Goal: Information Seeking & Learning: Check status

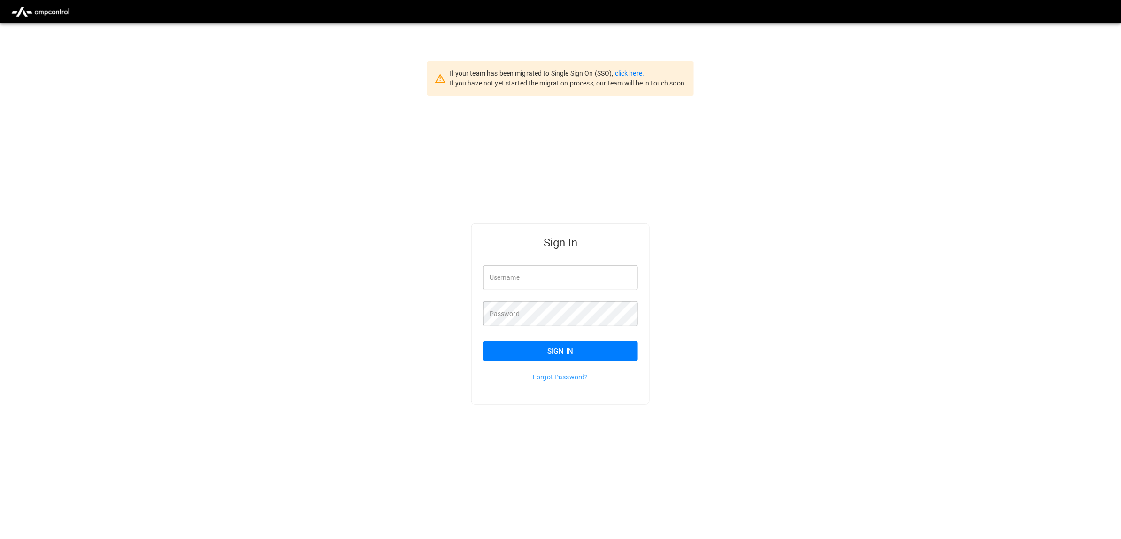
click at [508, 273] on input "Username" at bounding box center [560, 277] width 155 height 25
click at [578, 278] on input "Username" at bounding box center [560, 277] width 155 height 25
click at [587, 278] on input "Username" at bounding box center [560, 277] width 155 height 25
click at [488, 236] on h5 "Sign In" at bounding box center [560, 242] width 155 height 15
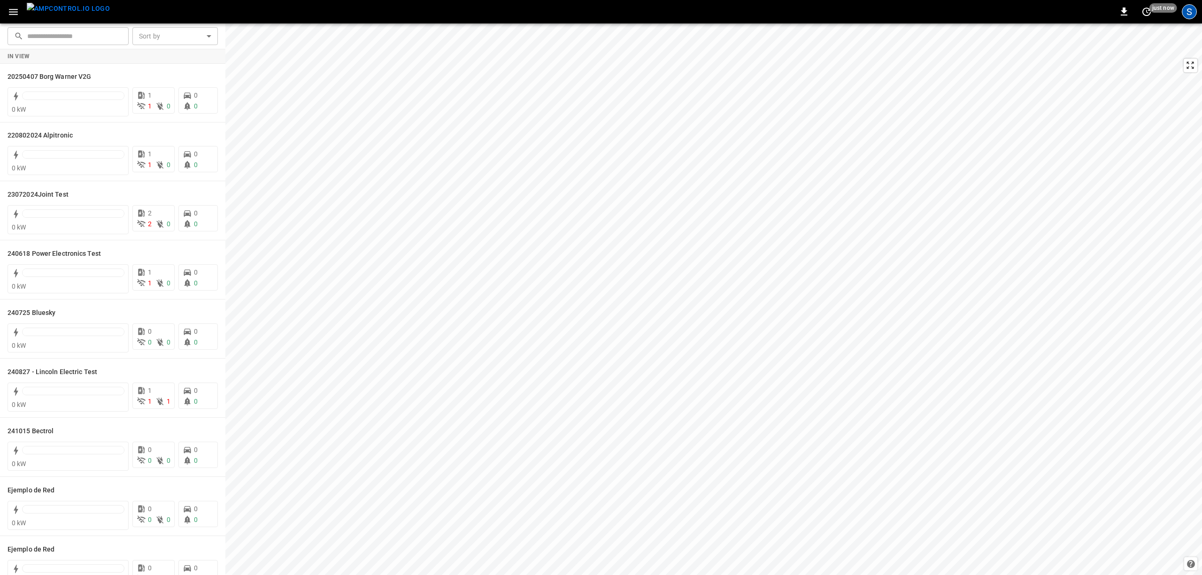
click at [1191, 10] on div "S" at bounding box center [1189, 11] width 15 height 15
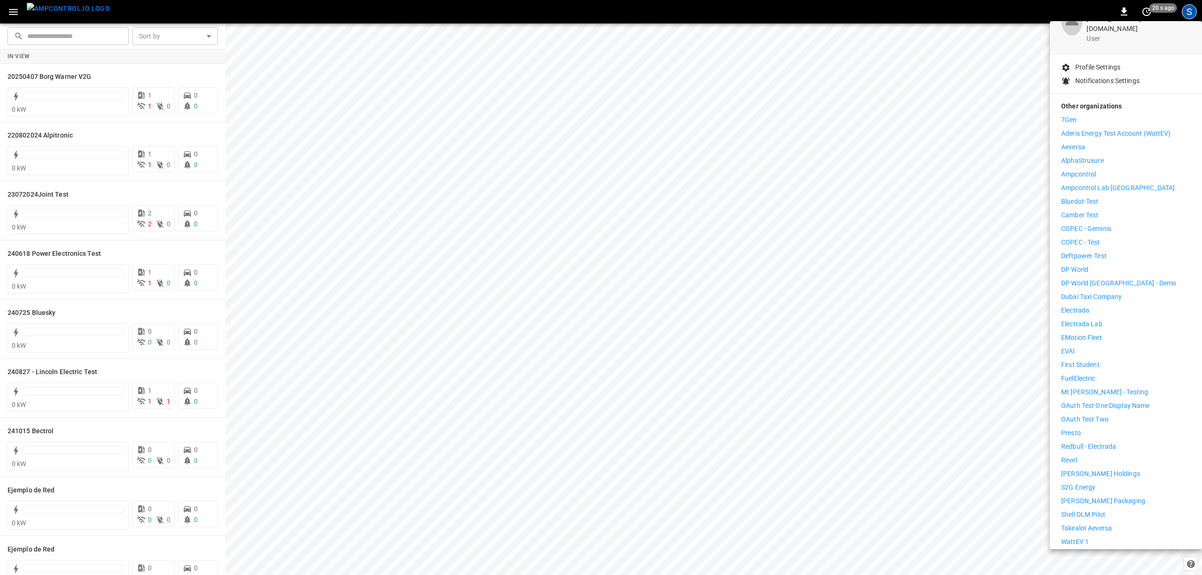
scroll to position [96, 0]
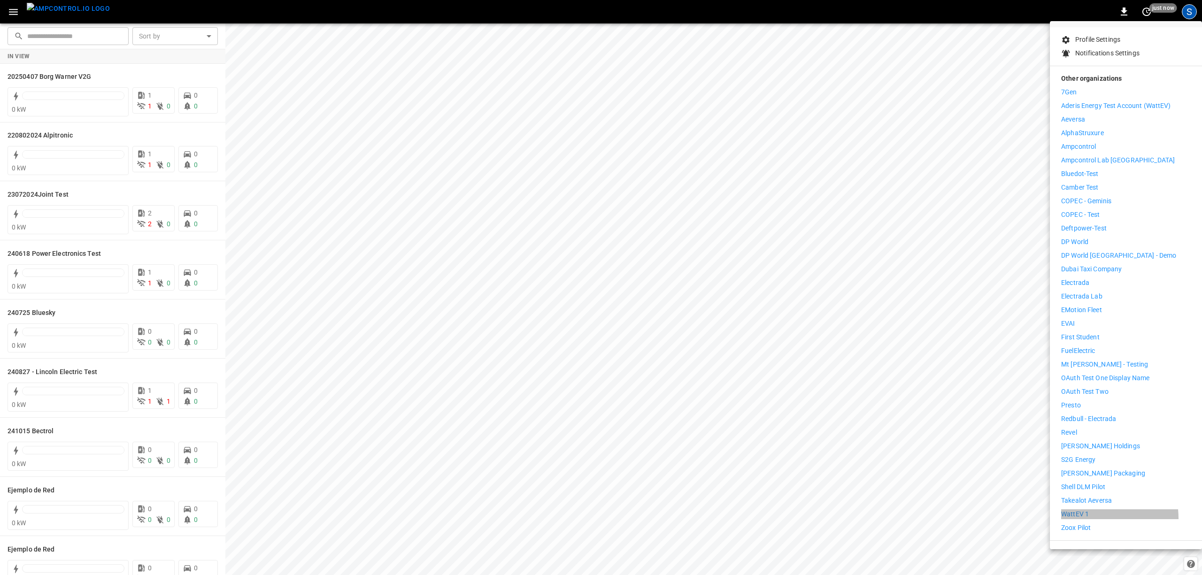
click at [1081, 509] on p "WattEV 1" at bounding box center [1075, 514] width 28 height 10
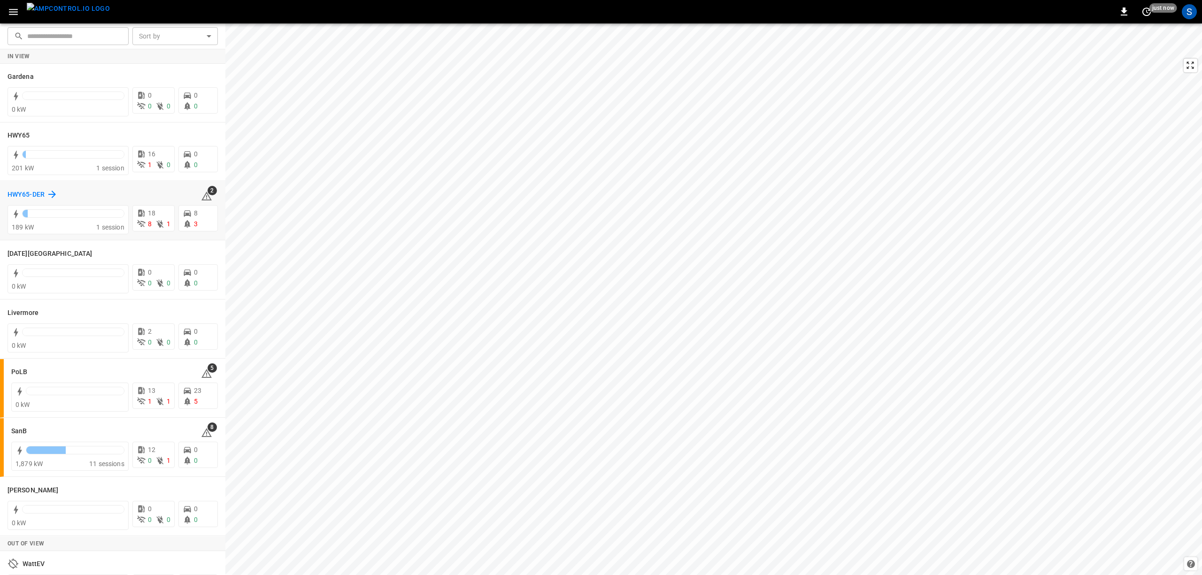
click at [25, 192] on h6 "HWY65-DER" at bounding box center [26, 195] width 37 height 10
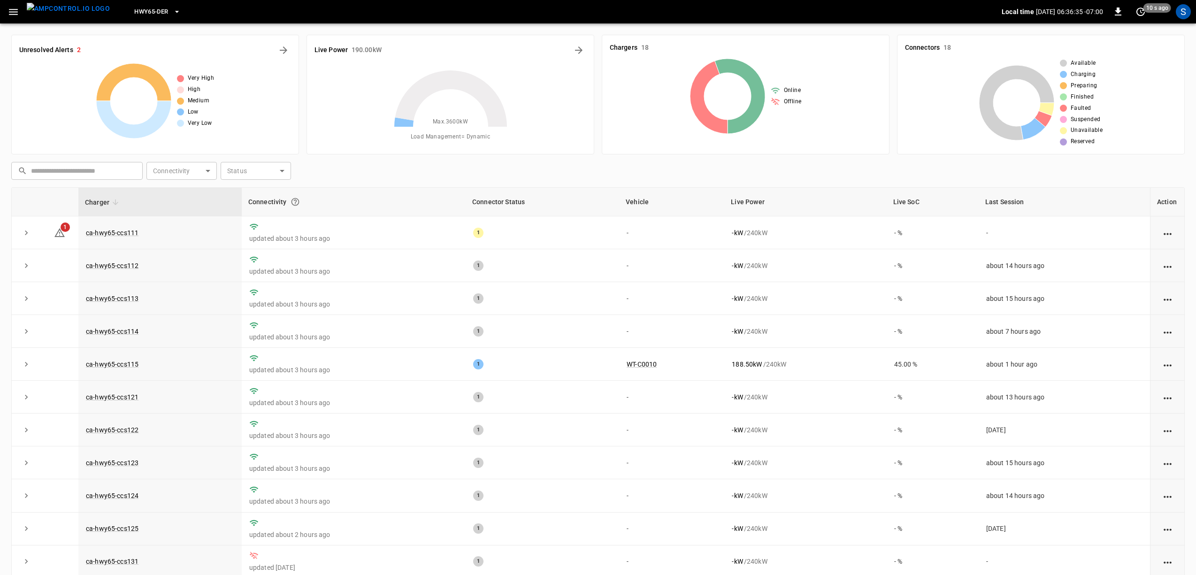
click at [12, 14] on icon "button" at bounding box center [13, 12] width 9 height 6
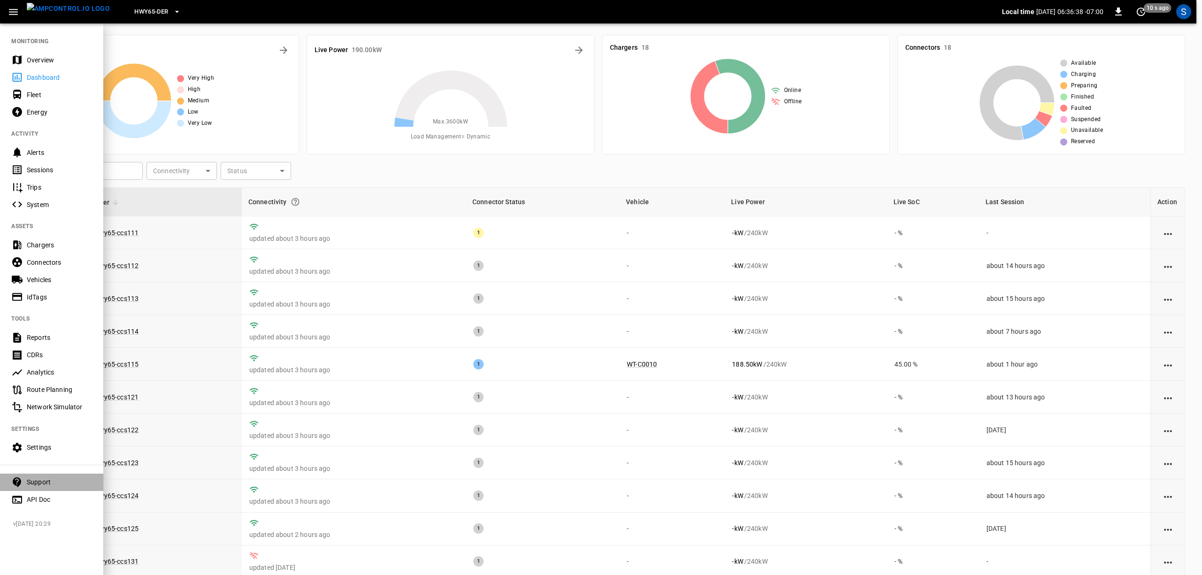
click at [44, 487] on div "Support" at bounding box center [51, 482] width 103 height 17
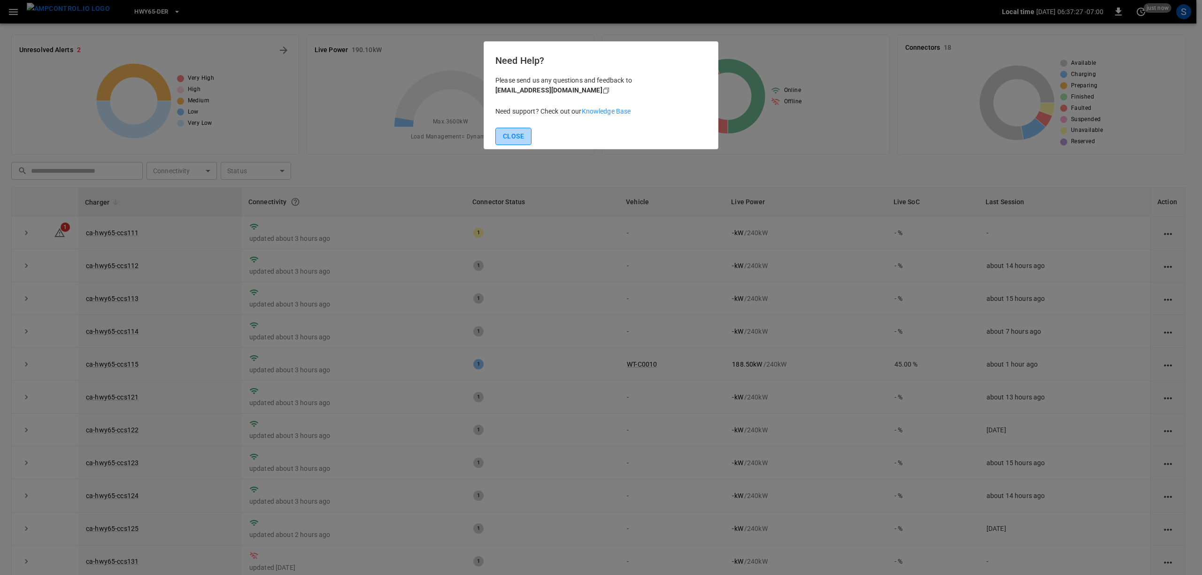
click at [517, 134] on button "Close" at bounding box center [513, 136] width 36 height 17
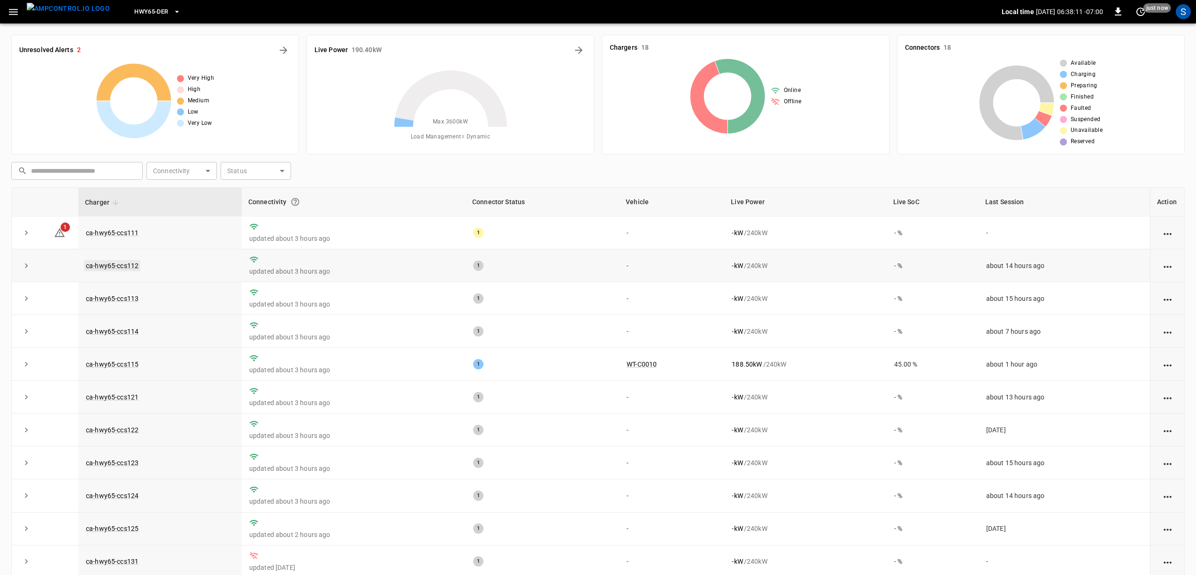
click at [121, 266] on link "ca-hwy65-ccs112" at bounding box center [112, 265] width 56 height 11
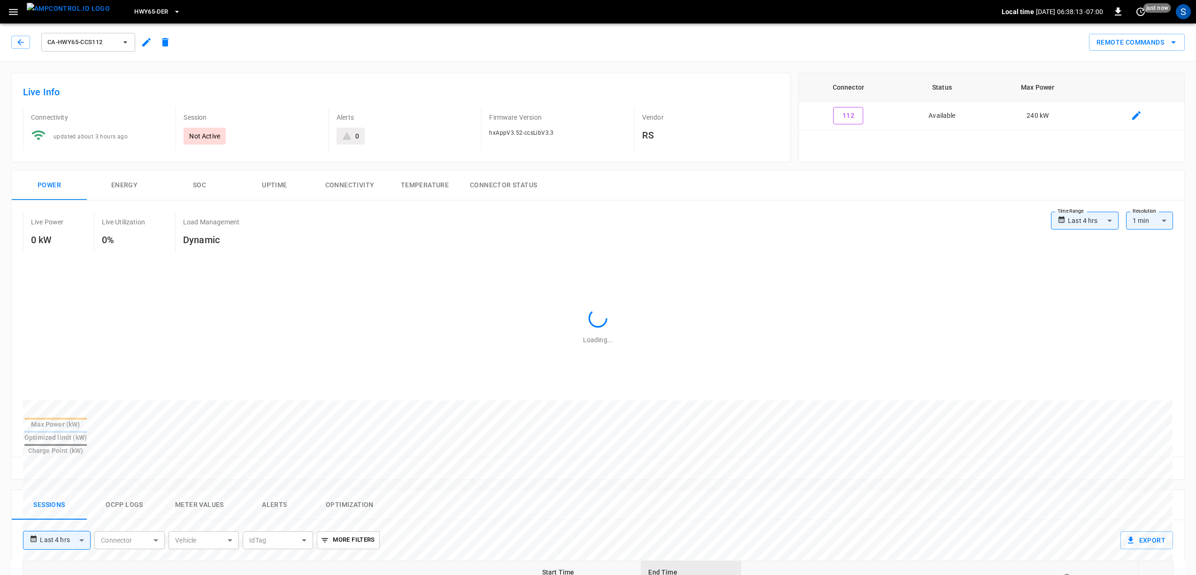
click at [133, 490] on button "Ocpp logs" at bounding box center [124, 505] width 75 height 30
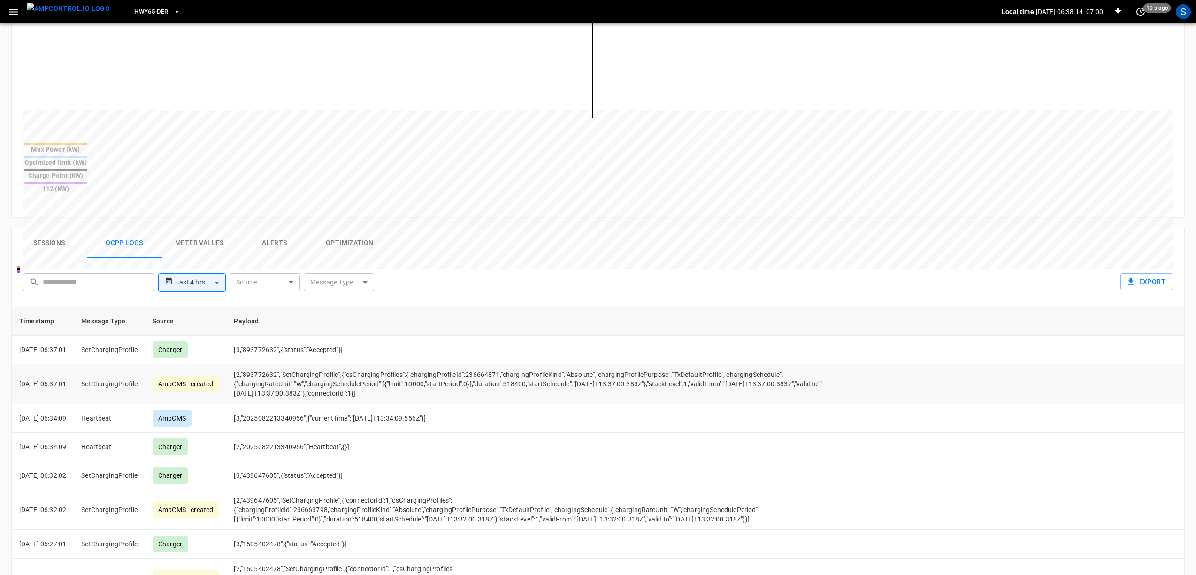
scroll to position [313, 0]
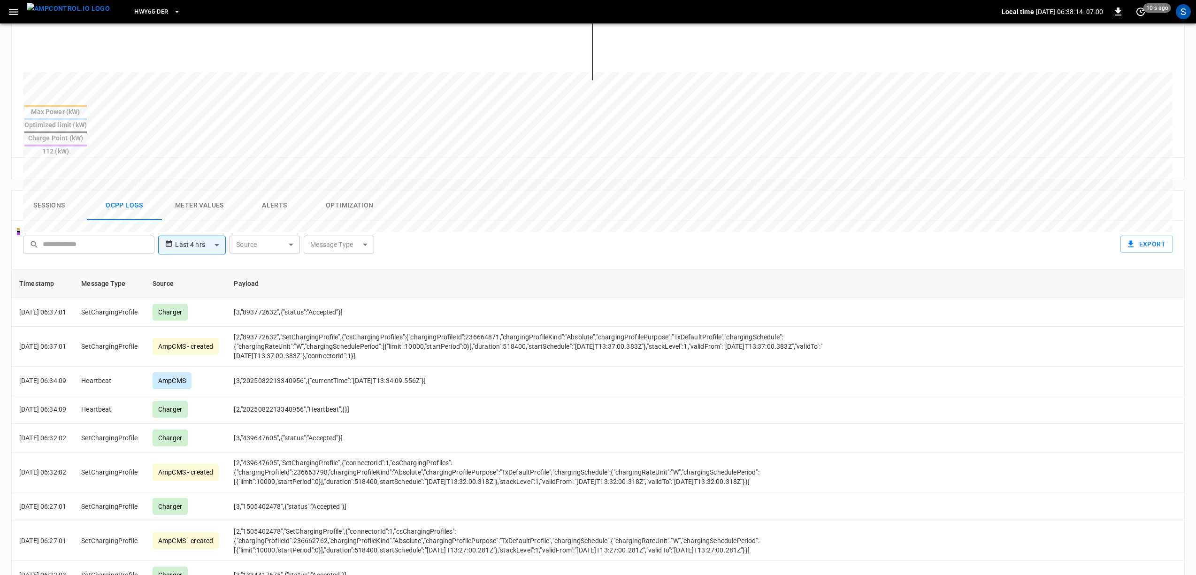
click at [259, 208] on body "**********" at bounding box center [598, 197] width 1196 height 1021
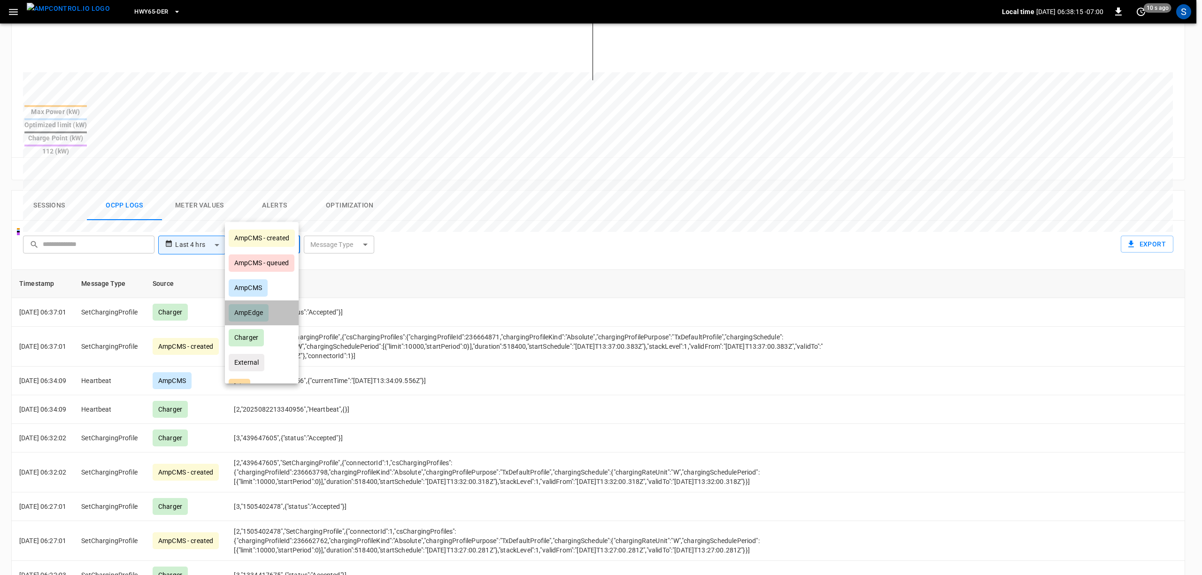
click at [259, 305] on div "AmpEdge" at bounding box center [249, 312] width 40 height 17
type input "*******"
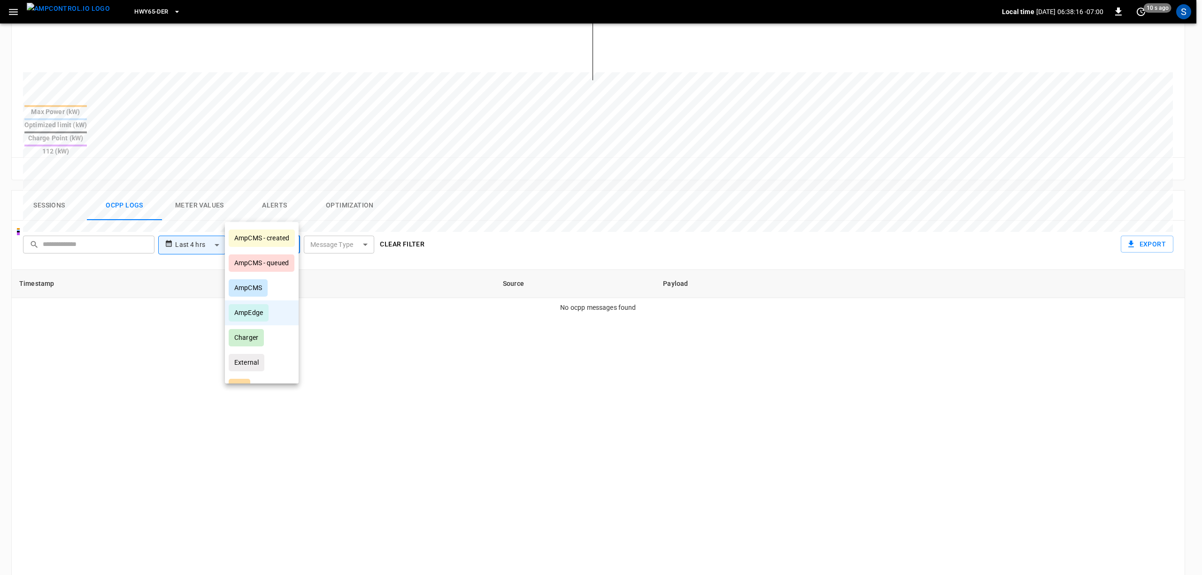
click at [508, 310] on div at bounding box center [601, 287] width 1202 height 575
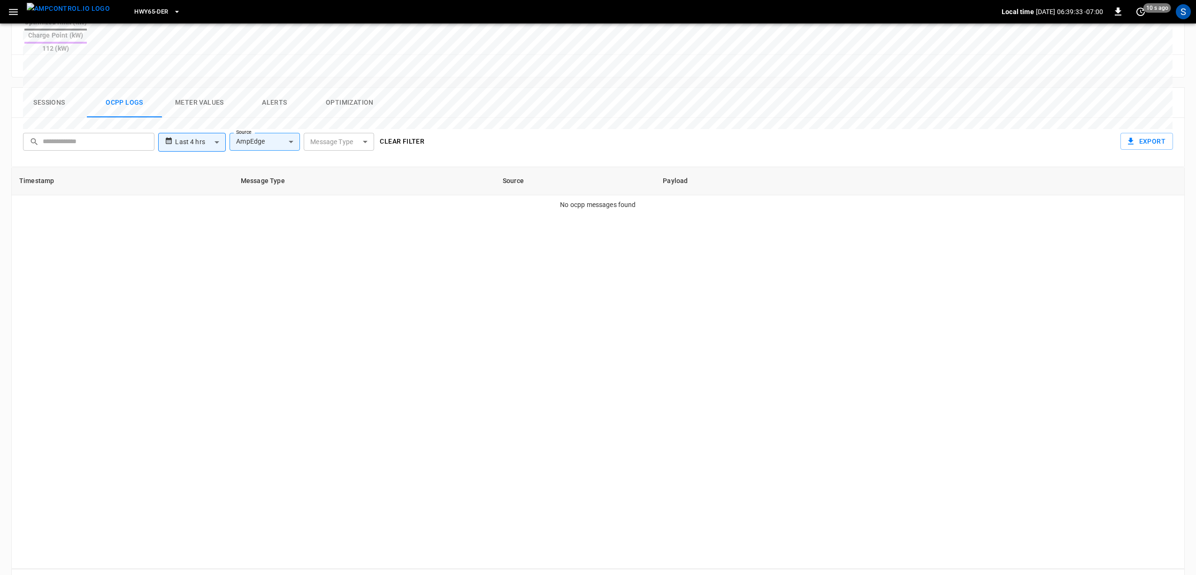
scroll to position [102, 0]
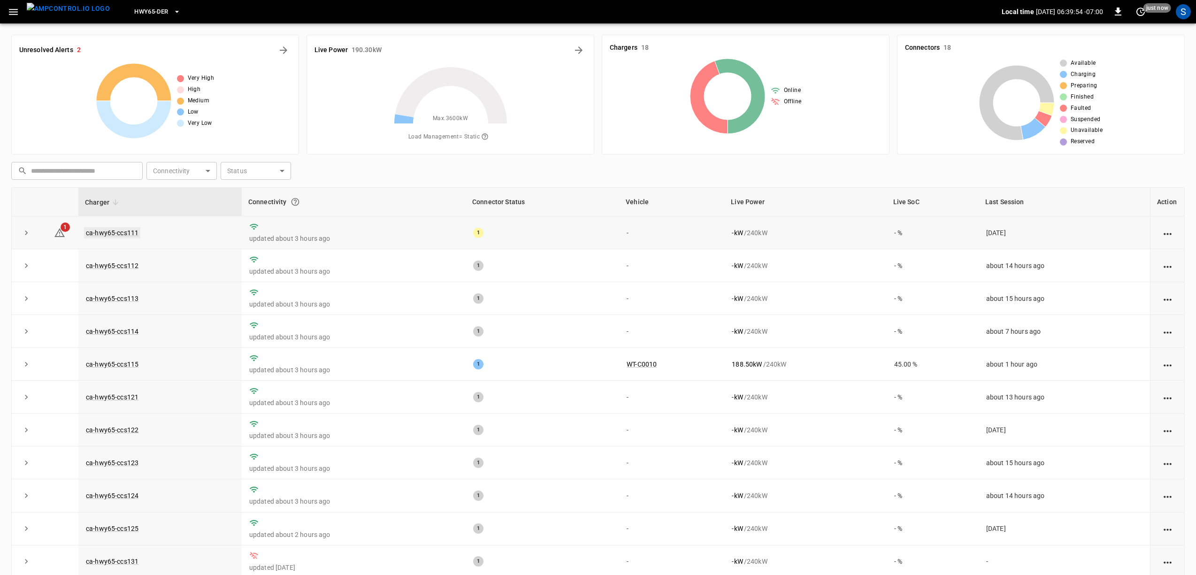
click at [110, 228] on link "ca-hwy65-ccs111" at bounding box center [112, 232] width 56 height 11
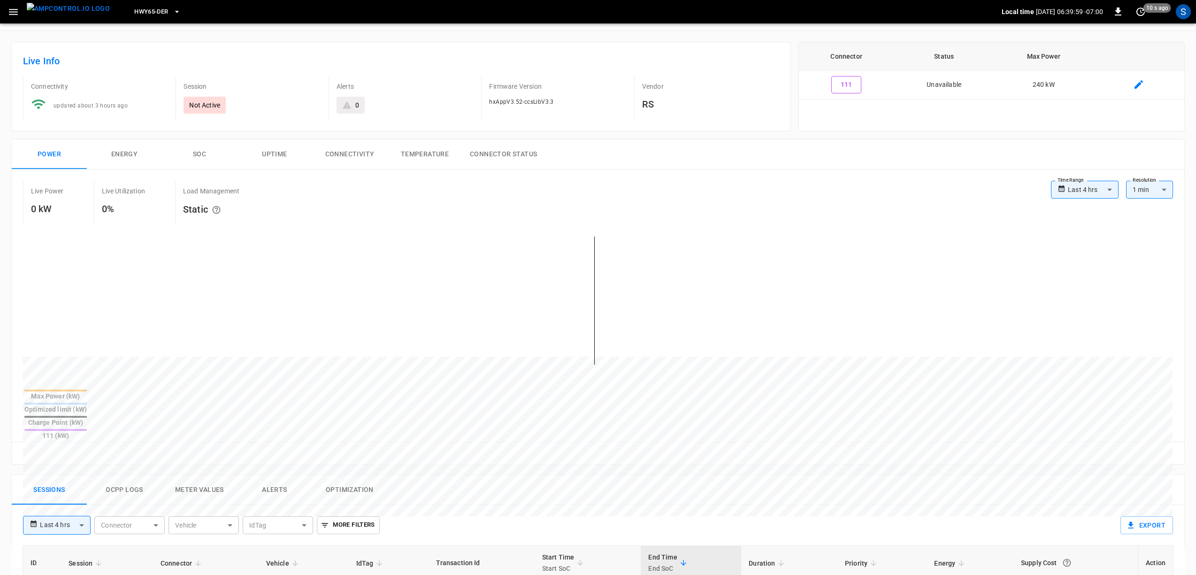
scroll to position [104, 0]
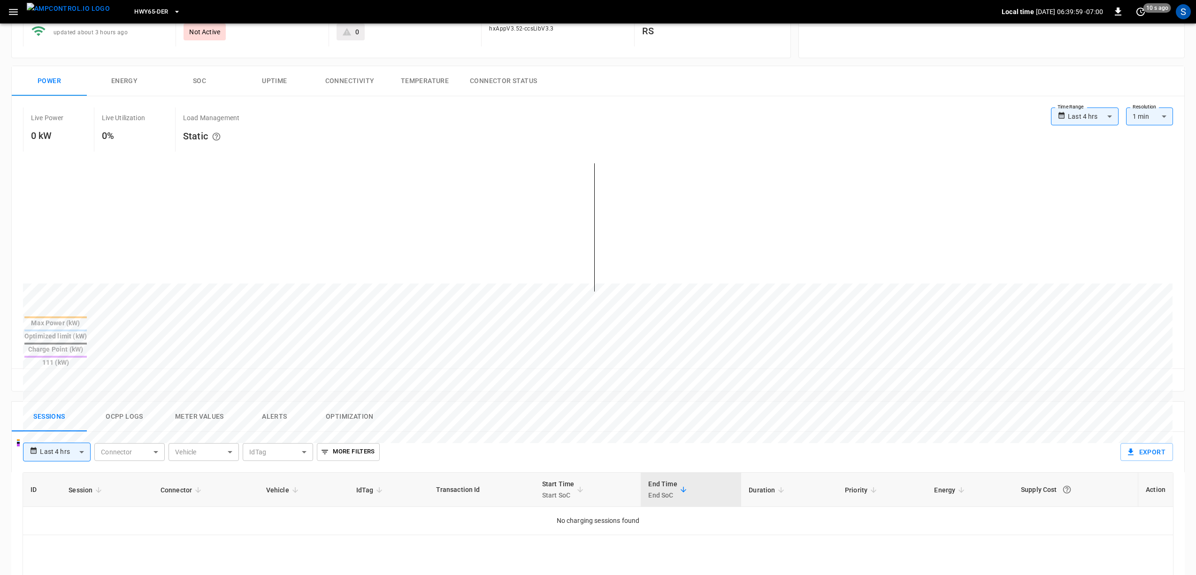
click at [124, 402] on button "Ocpp logs" at bounding box center [124, 417] width 75 height 30
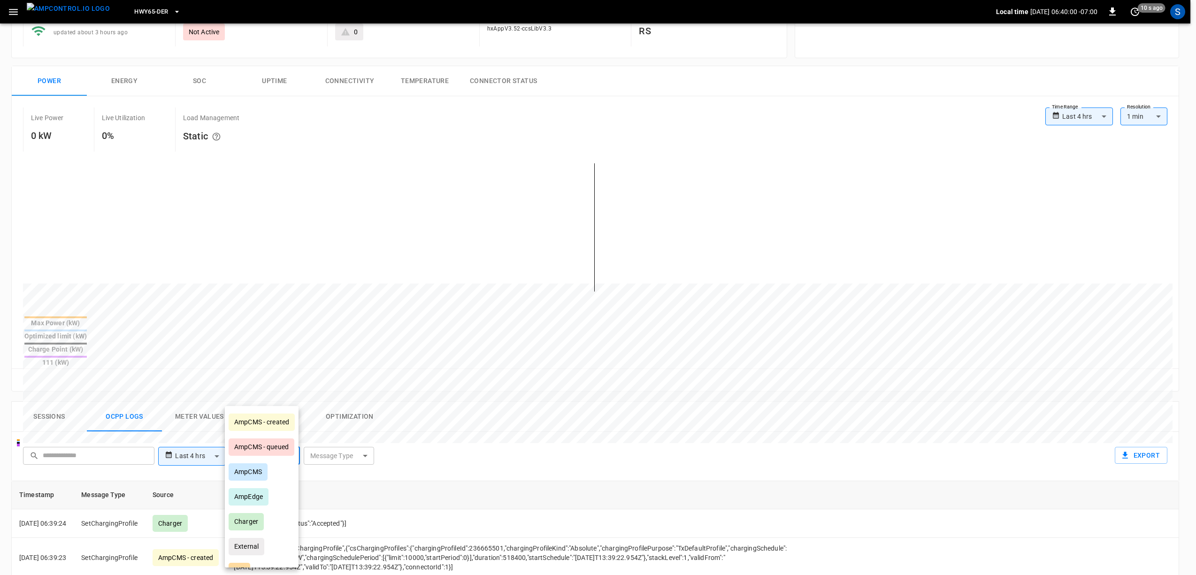
click at [254, 432] on body "**********" at bounding box center [598, 408] width 1196 height 1024
click at [261, 497] on div "AmpEdge" at bounding box center [249, 496] width 40 height 17
type input "*******"
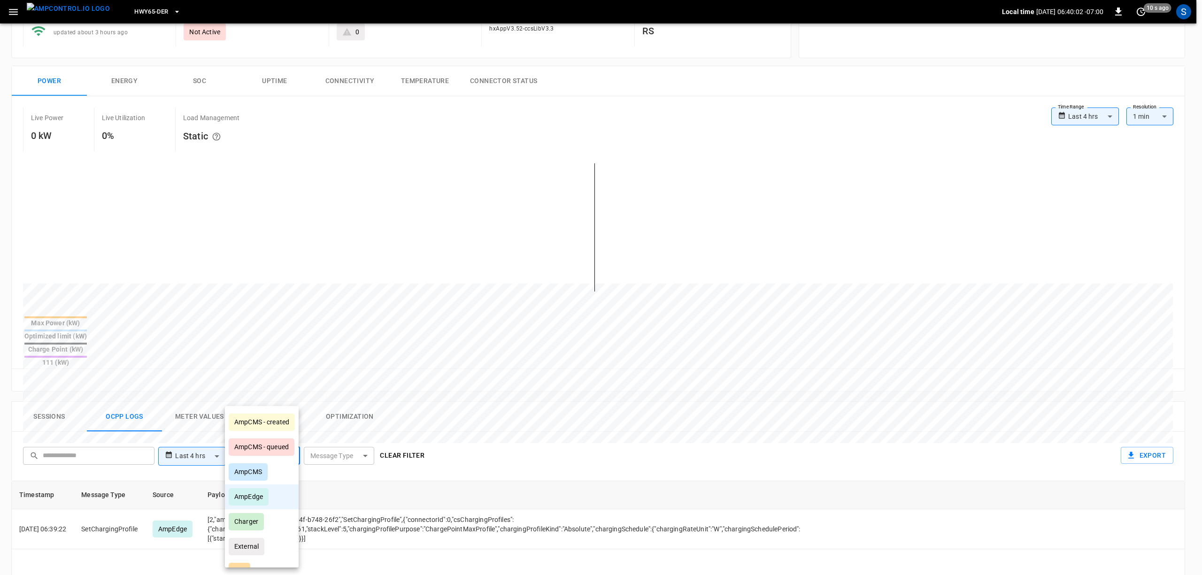
click at [577, 428] on div at bounding box center [601, 287] width 1202 height 575
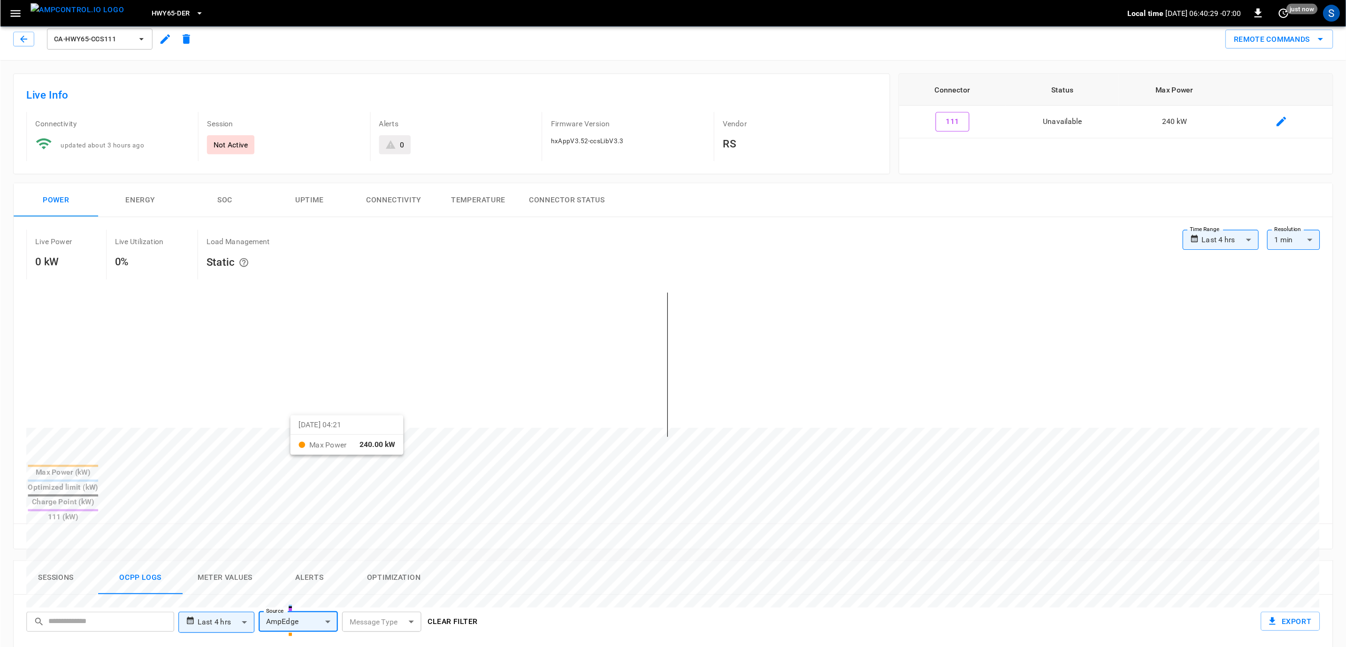
scroll to position [0, 0]
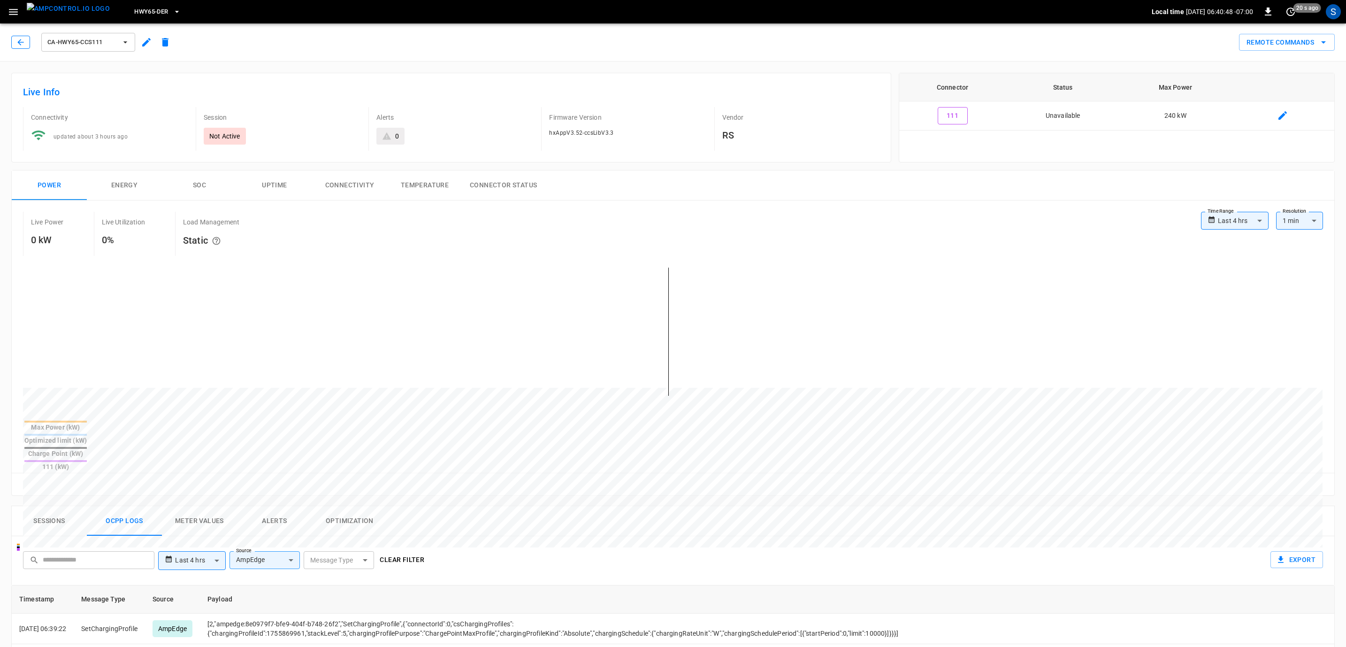
click at [23, 44] on icon "button" at bounding box center [20, 42] width 9 height 9
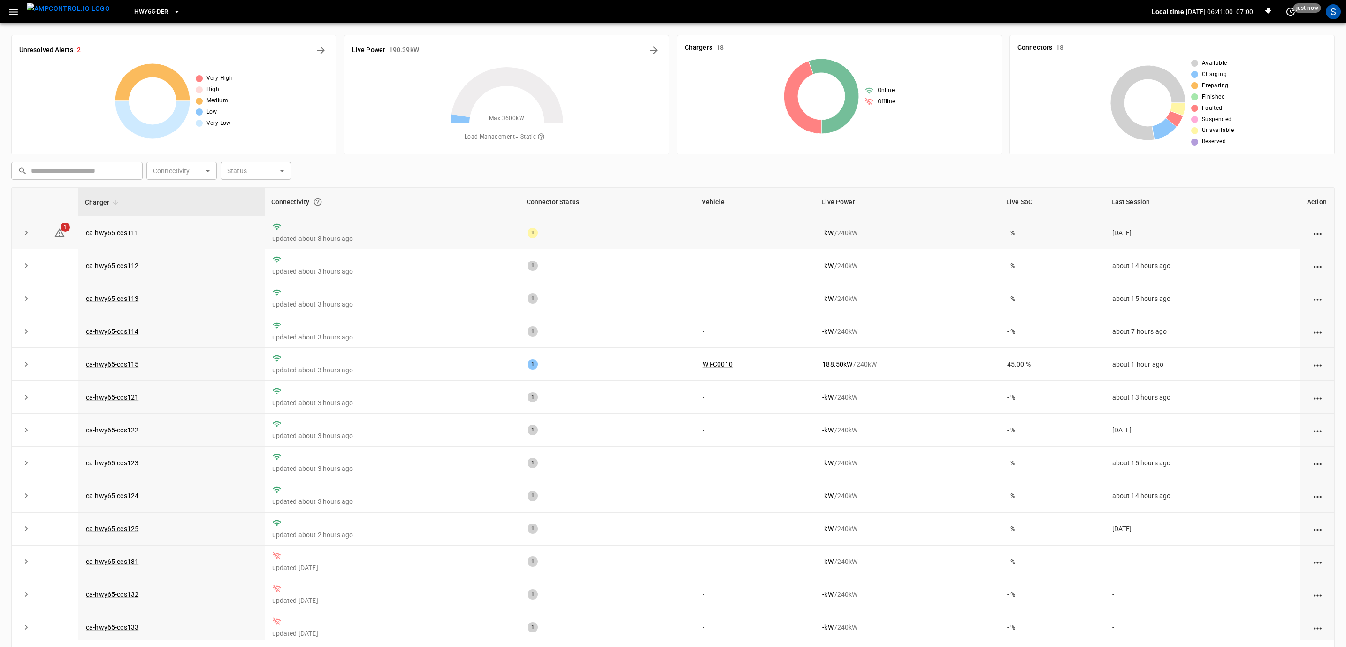
click at [131, 225] on td "ca-hwy65-ccs111" at bounding box center [171, 232] width 186 height 33
click at [131, 230] on link "ca-hwy65-ccs111" at bounding box center [112, 232] width 56 height 11
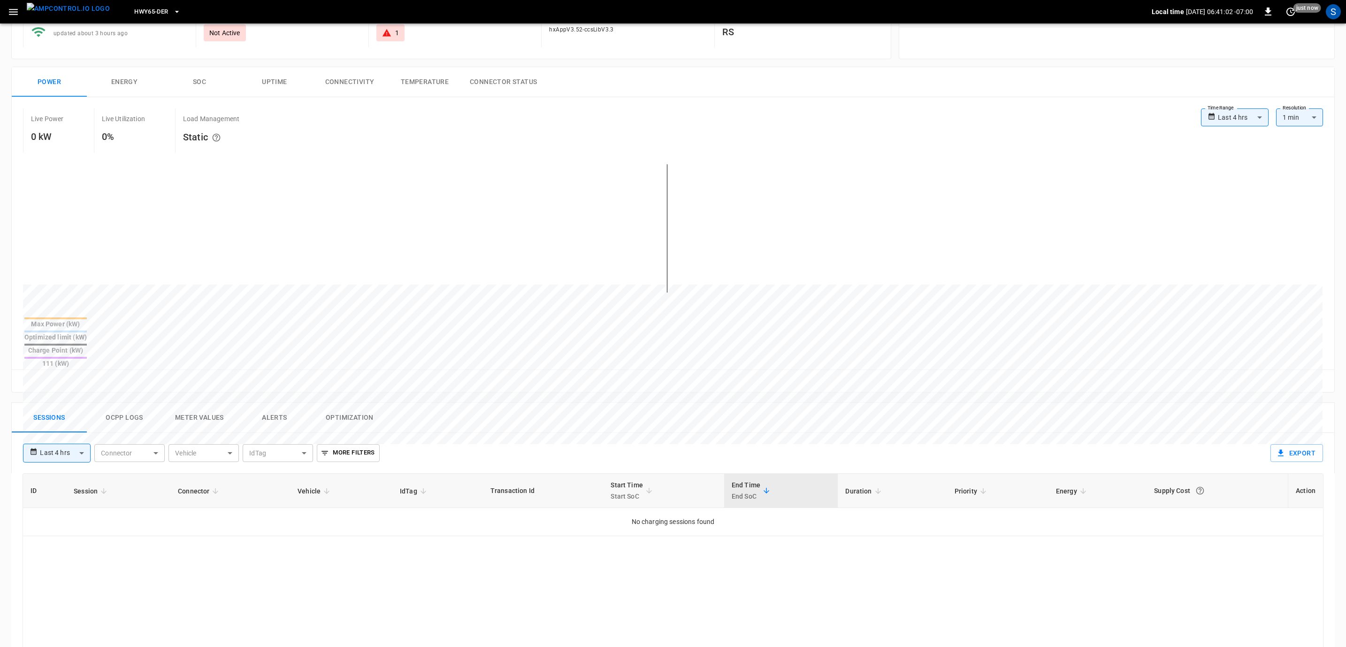
scroll to position [389, 0]
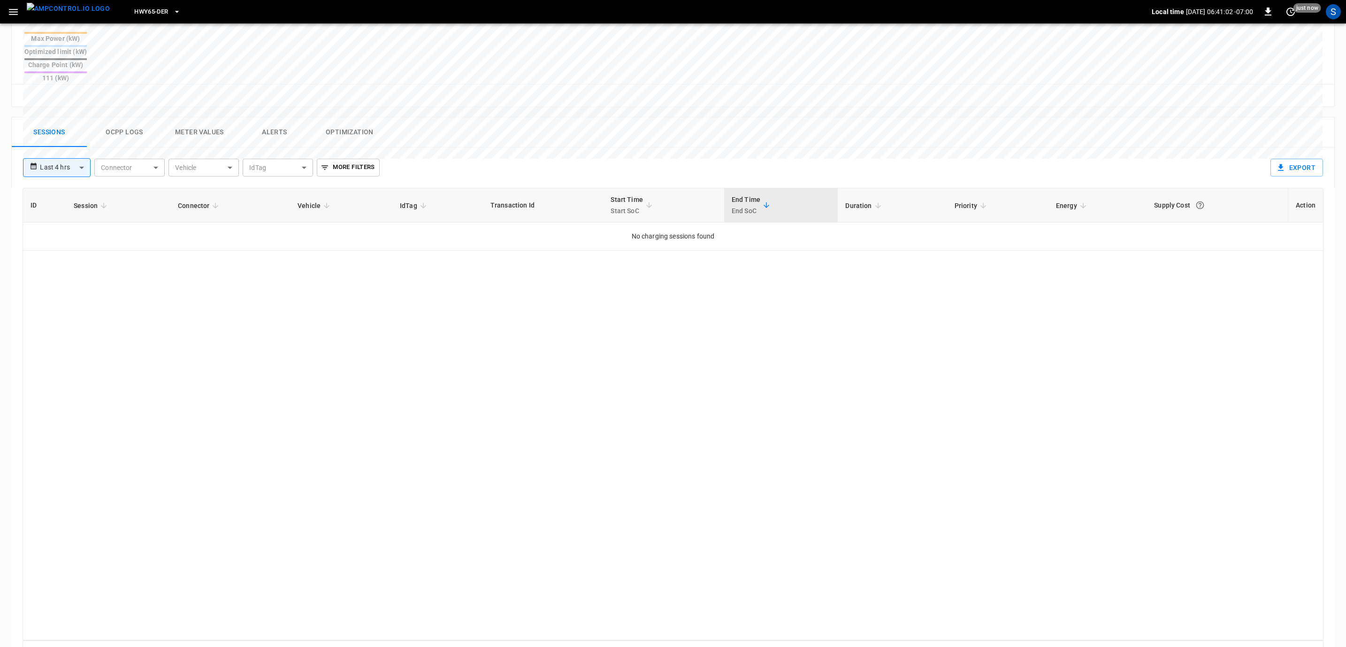
click at [131, 117] on button "Ocpp logs" at bounding box center [124, 132] width 75 height 30
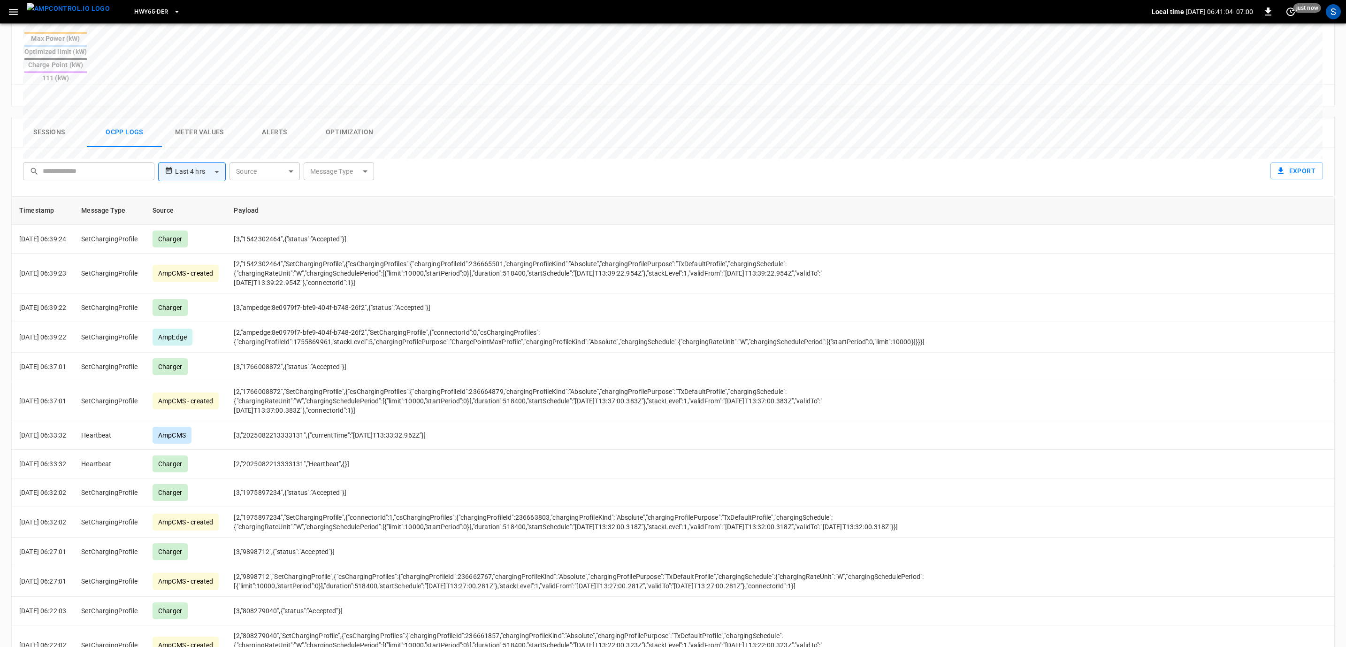
click at [284, 141] on body "**********" at bounding box center [673, 148] width 1346 height 1074
click at [260, 234] on div "AmpEdge" at bounding box center [249, 240] width 40 height 17
type input "*******"
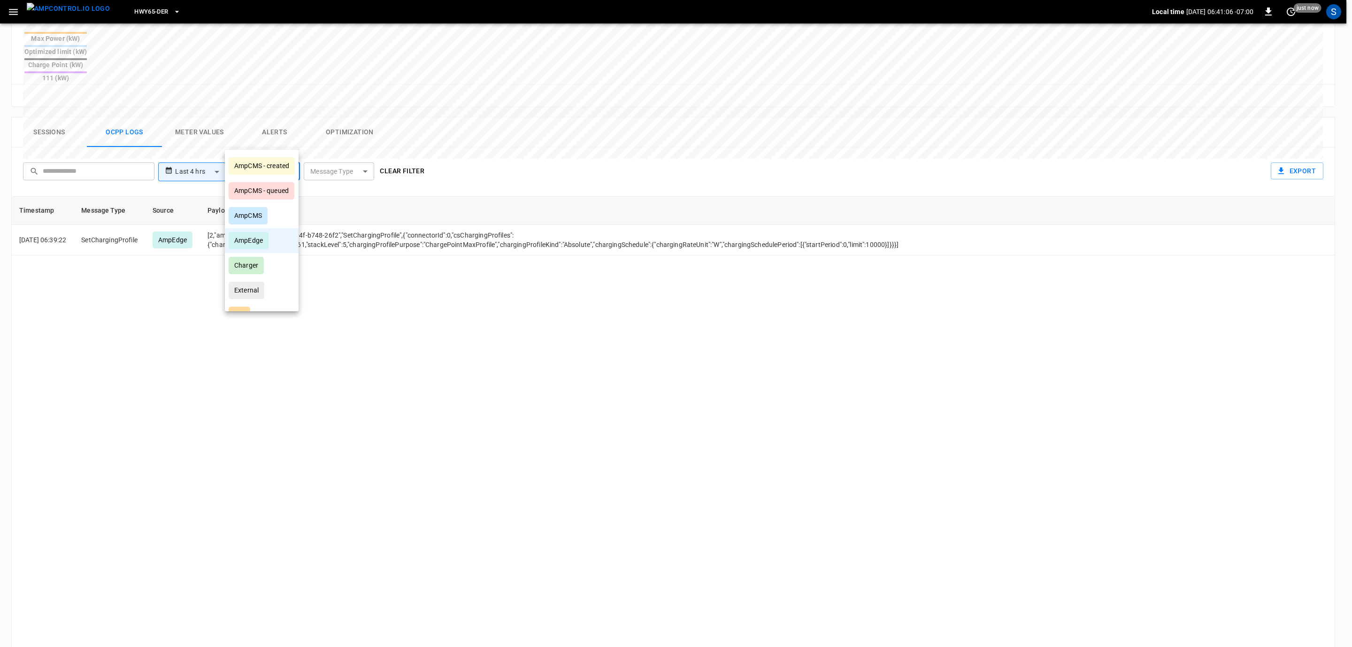
click at [410, 393] on div at bounding box center [676, 323] width 1352 height 647
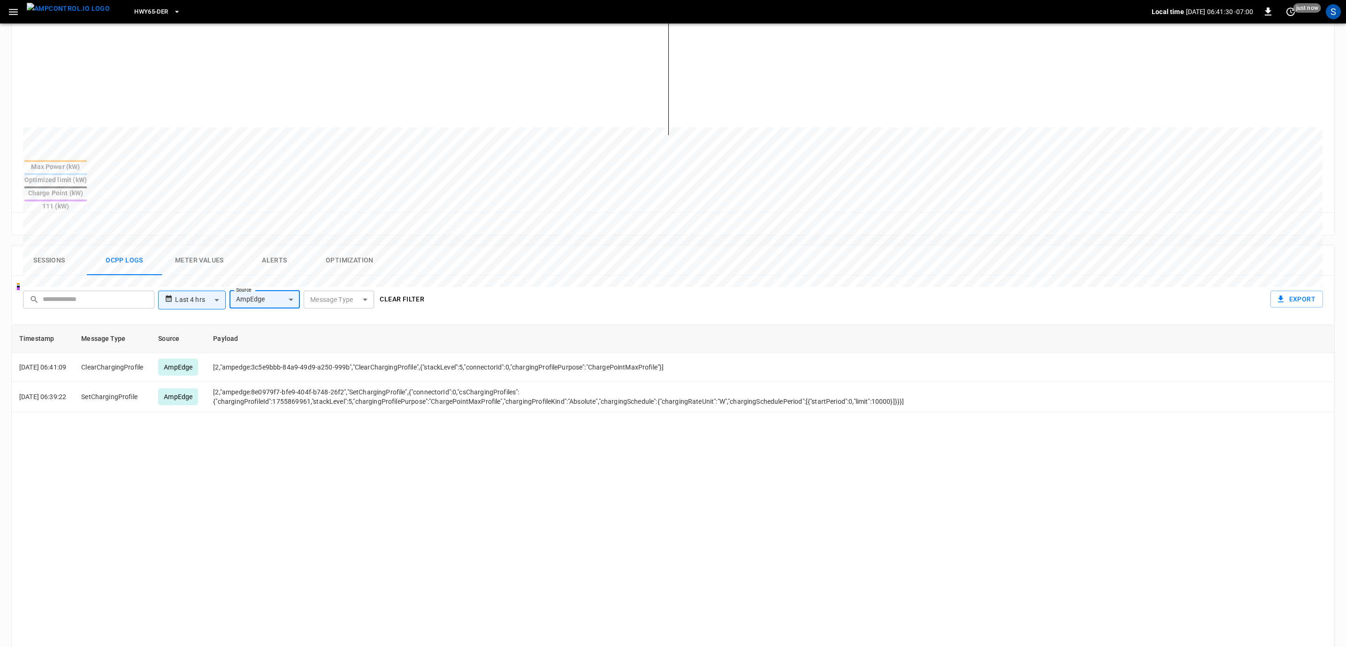
scroll to position [117, 0]
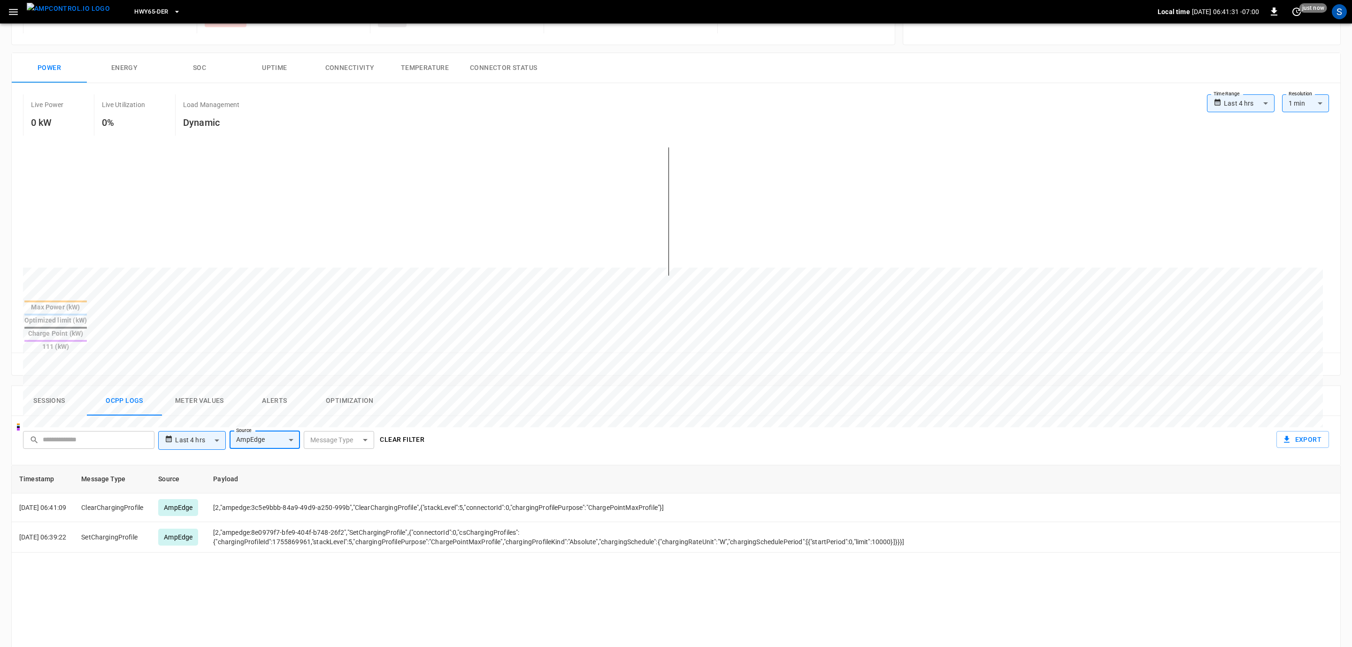
click at [286, 410] on body "**********" at bounding box center [676, 418] width 1352 height 1071
drag, startPoint x: 469, startPoint y: 598, endPoint x: 465, endPoint y: 586, distance: 12.5
click at [468, 575] on div at bounding box center [676, 323] width 1352 height 647
drag, startPoint x: 92, startPoint y: 510, endPoint x: 518, endPoint y: 520, distance: 426.9
click at [518, 522] on tr "2025-08-22 06:39:22 SetChargingProfile AmpEdge [2,"ampedge:8e0979f7-bfe9-404f-b…" at bounding box center [673, 537] width 1323 height 31
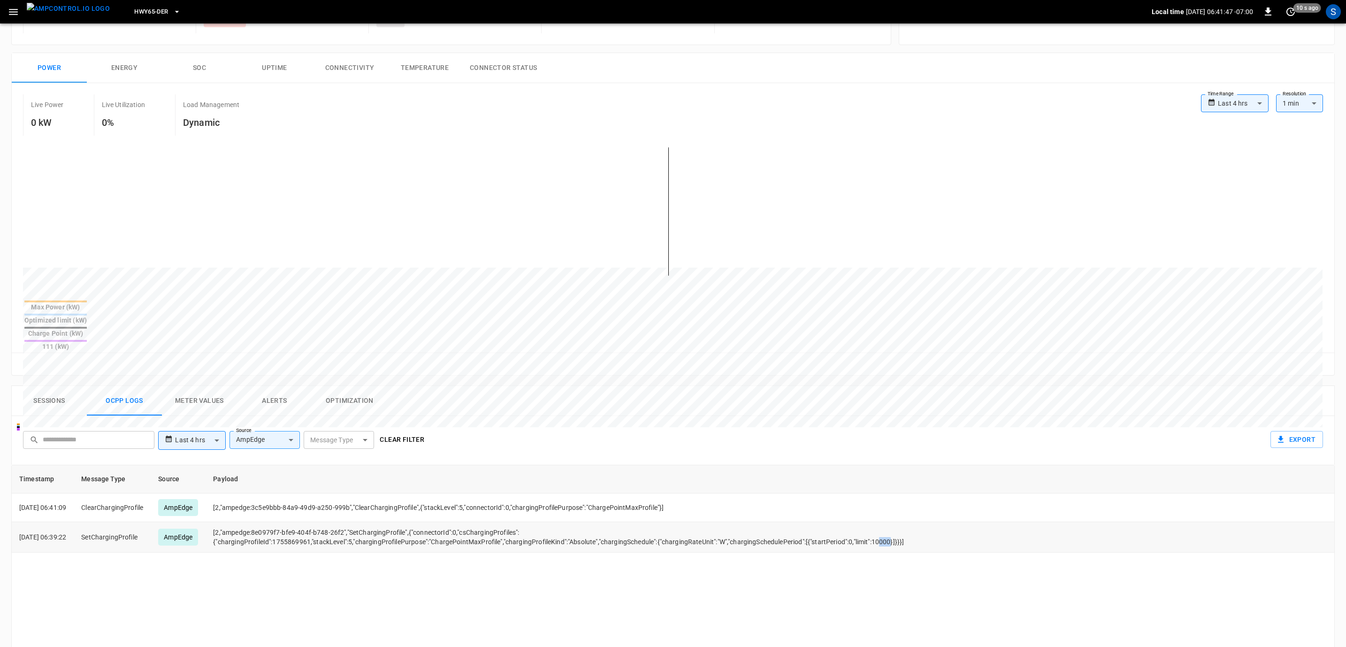
drag, startPoint x: 897, startPoint y: 510, endPoint x: 907, endPoint y: 513, distance: 10.1
click at [907, 522] on td "[2,"ampedge:8e0979f7-bfe9-404f-b748-26f2","SetChargingProfile",{"connectorId":0…" at bounding box center [572, 537] width 732 height 31
drag, startPoint x: 892, startPoint y: 513, endPoint x: 900, endPoint y: 513, distance: 8.5
click at [900, 522] on td "[2,"ampedge:8e0979f7-bfe9-404f-b748-26f2","SetChargingProfile",{"connectorId":0…" at bounding box center [572, 537] width 732 height 31
click at [899, 522] on td "[2,"ampedge:8e0979f7-bfe9-404f-b748-26f2","SetChargingProfile",{"connectorId":0…" at bounding box center [572, 537] width 732 height 31
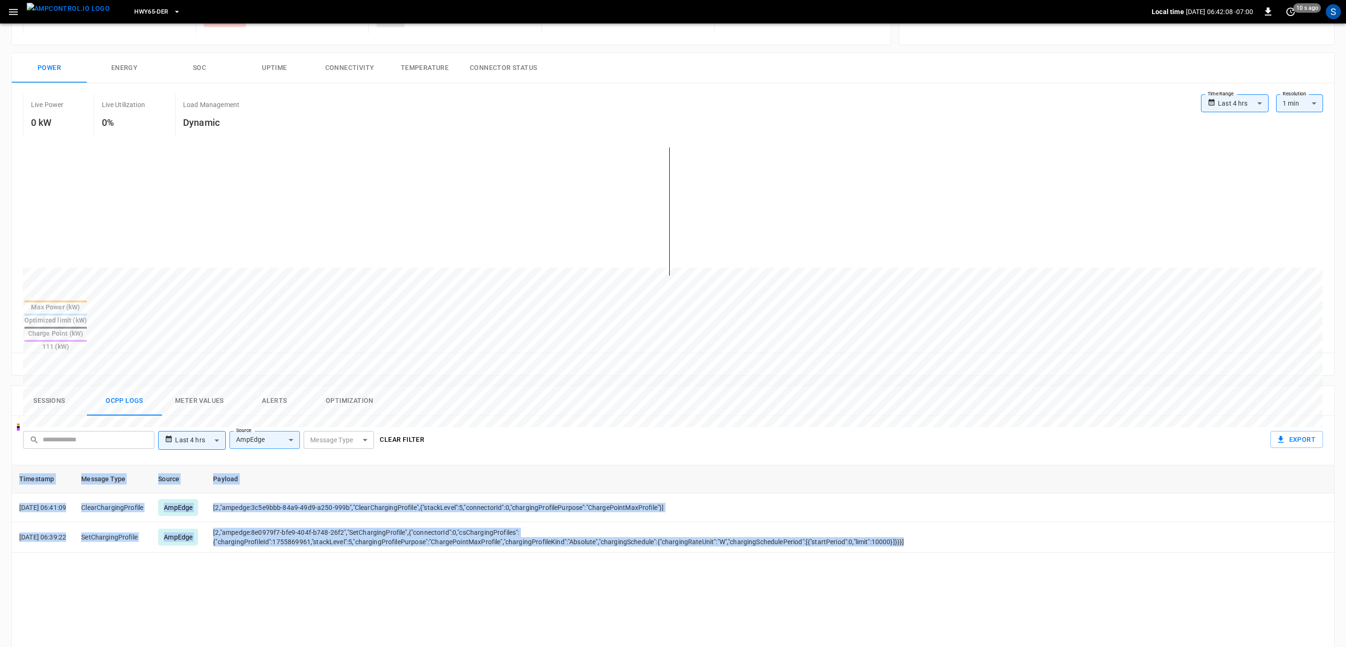
drag, startPoint x: 934, startPoint y: 513, endPoint x: 15, endPoint y: 434, distance: 922.6
click at [15, 465] on table "Timestamp Message Type Source Payload 2025-08-22 06:41:09 ClearChargingProfile …" at bounding box center [673, 508] width 1323 height 87
click at [26, 465] on th "Timestamp" at bounding box center [43, 479] width 62 height 28
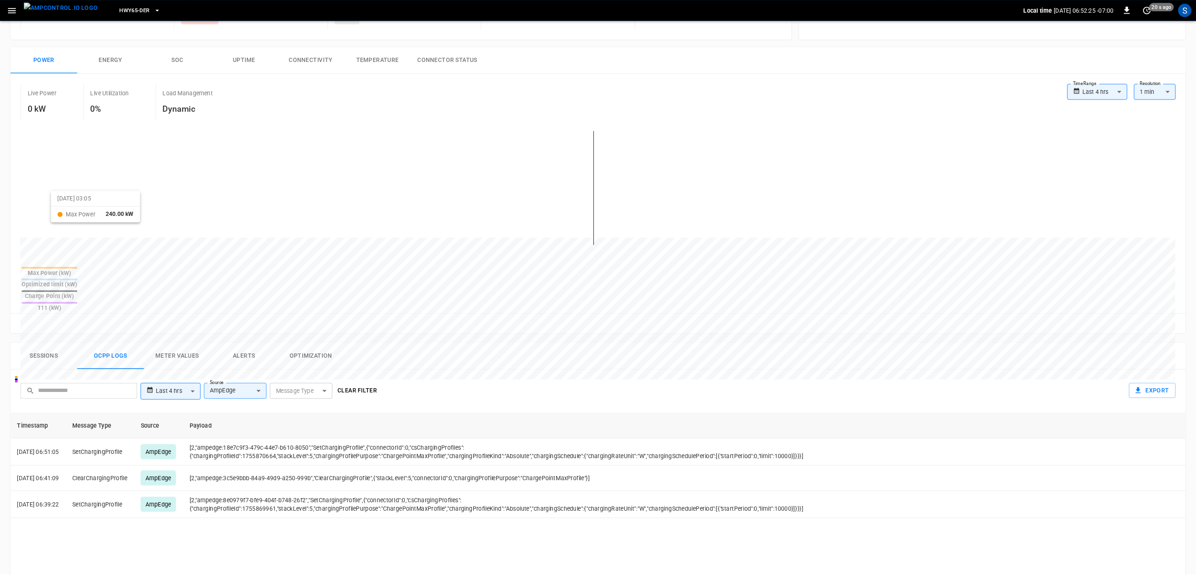
scroll to position [0, 0]
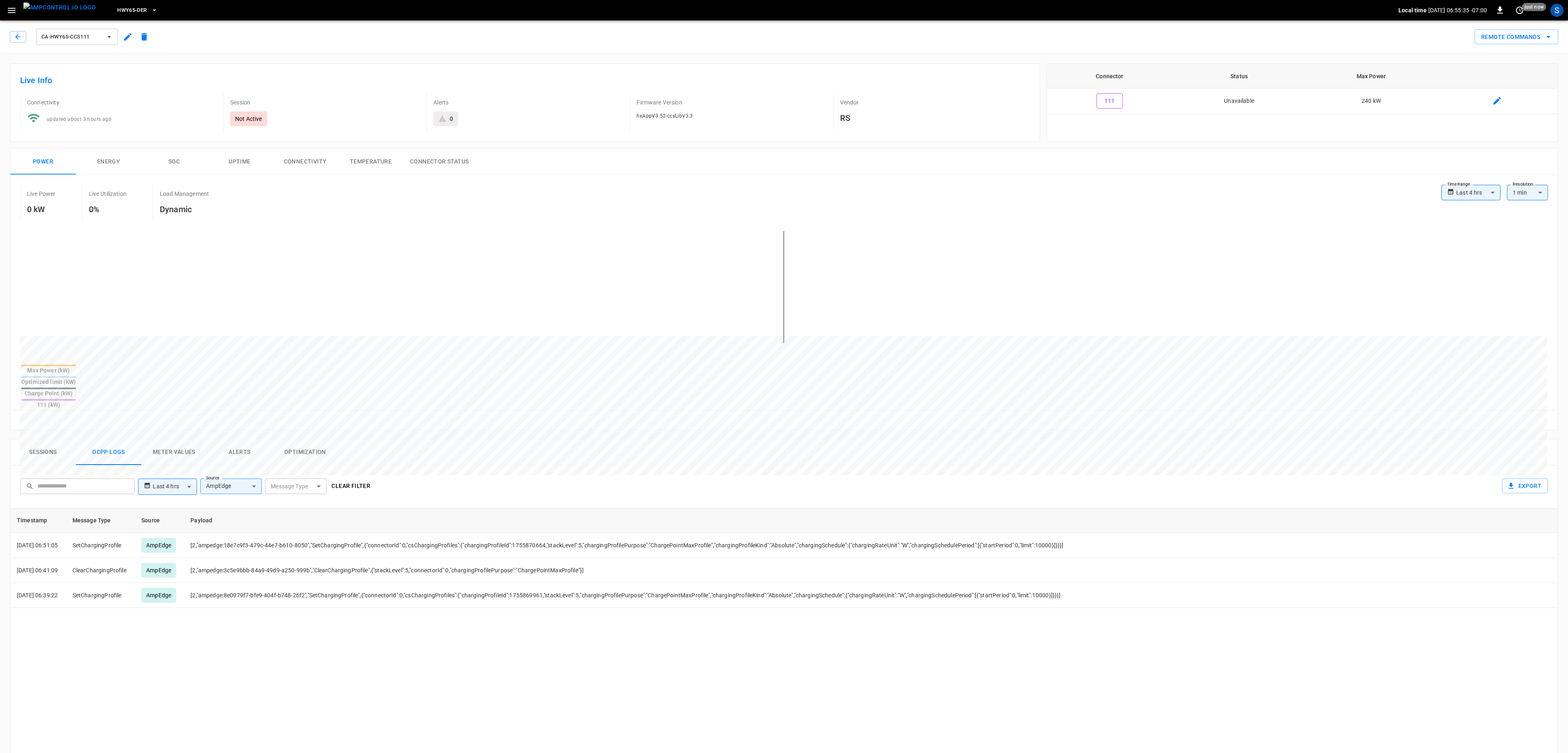
click at [10, 9] on icon "button" at bounding box center [12, 10] width 10 height 10
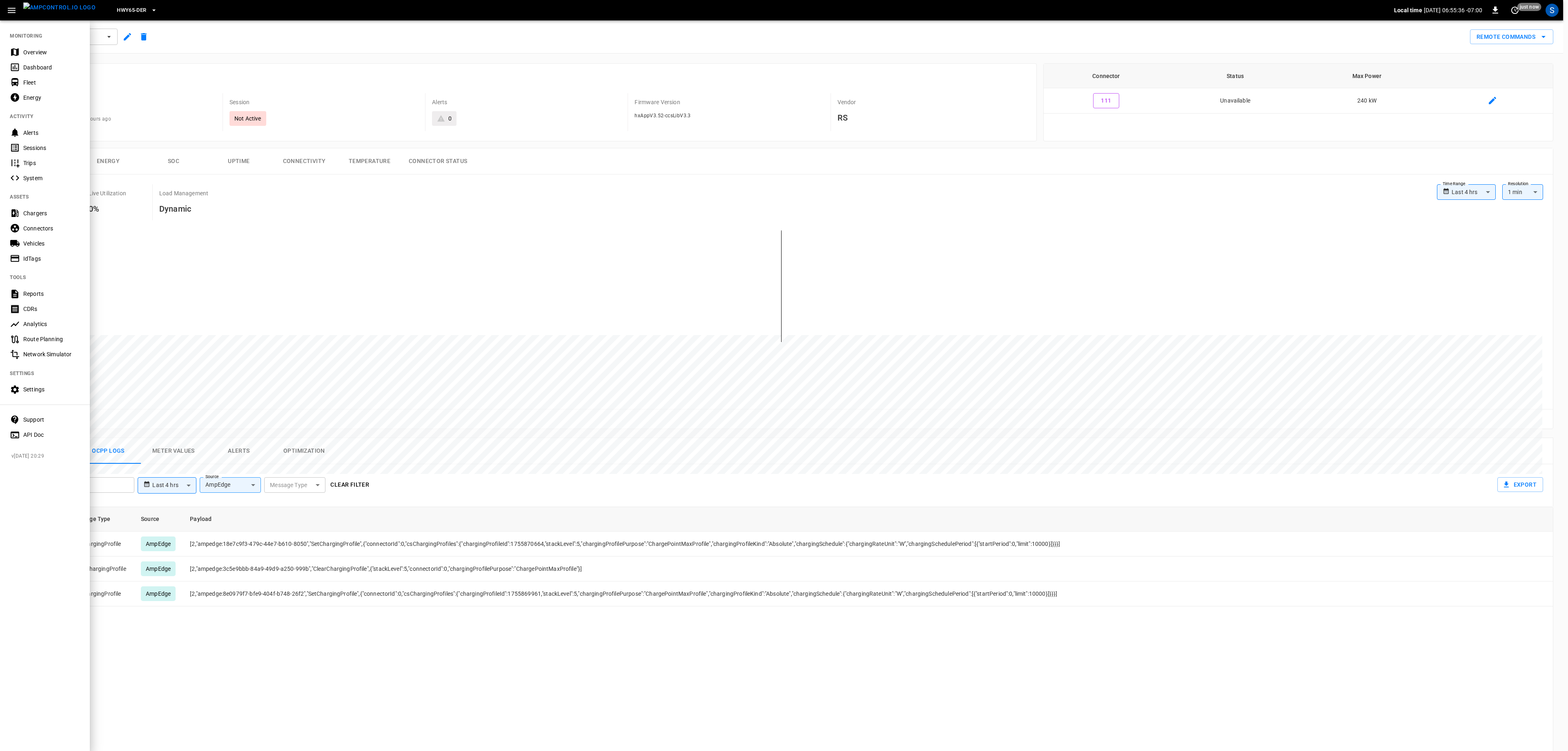
click at [39, 383] on div "Settings" at bounding box center [44, 389] width 90 height 15
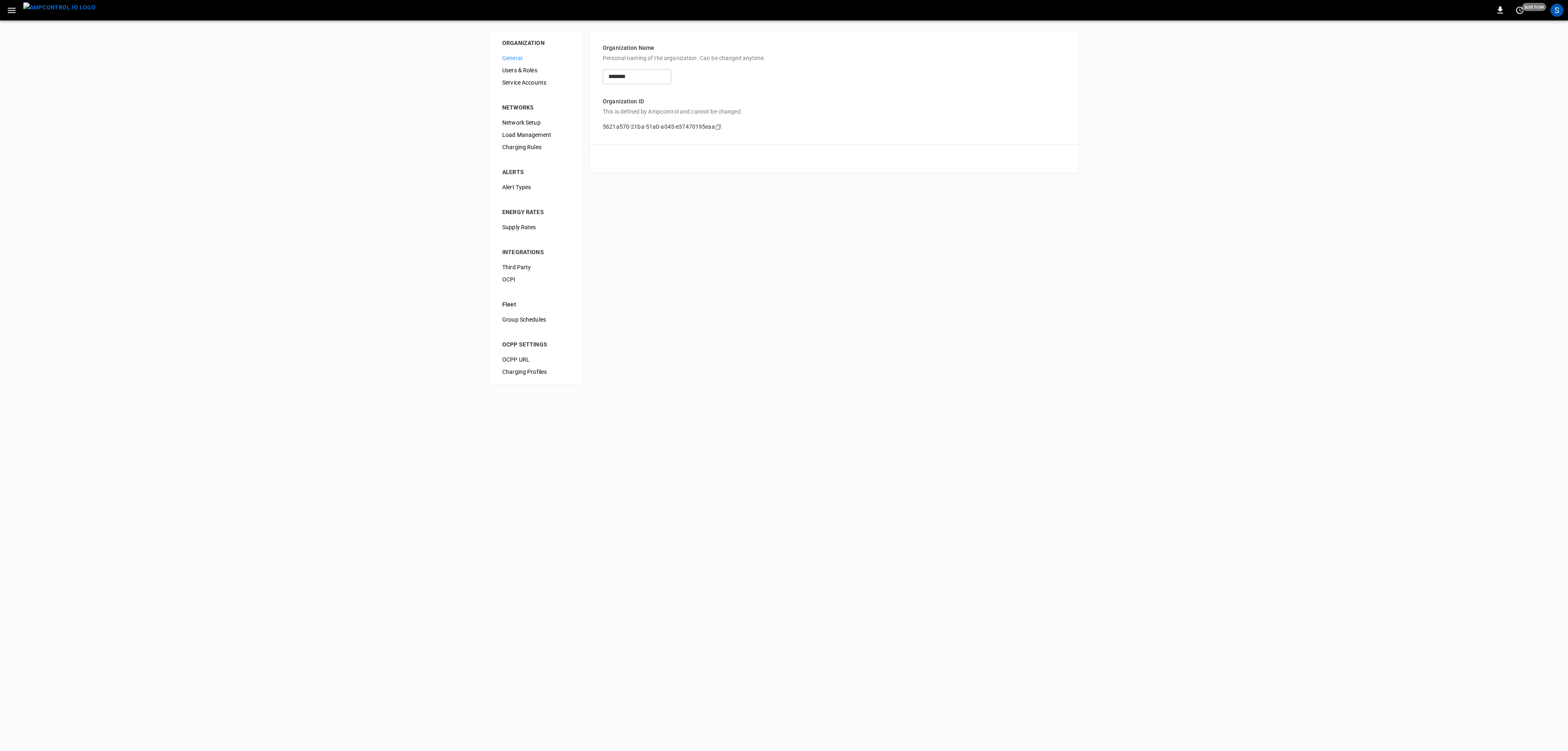
click at [542, 132] on span "Load Management" at bounding box center [535, 135] width 67 height 9
click at [57, 13] on img "menu" at bounding box center [59, 8] width 72 height 10
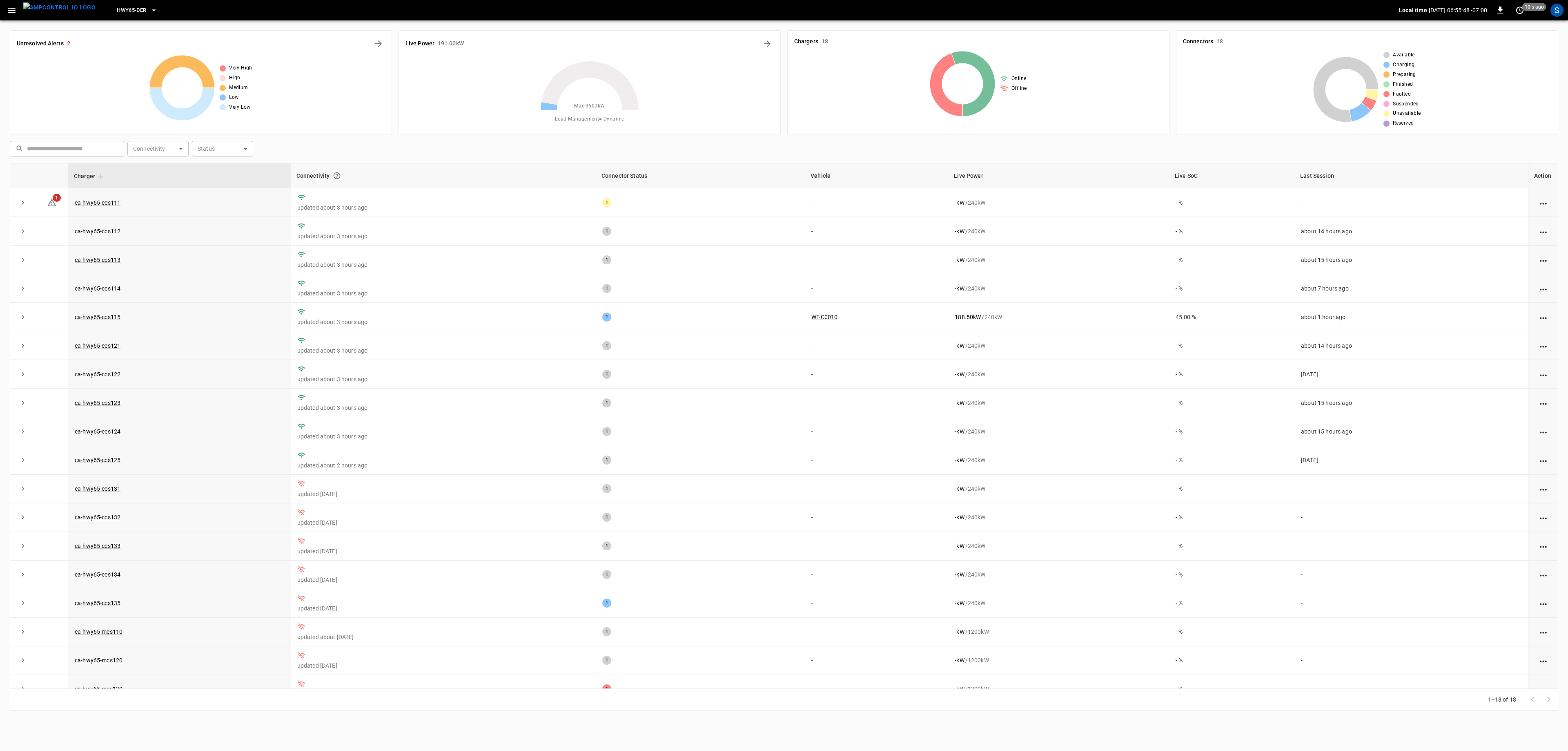
click at [403, 161] on div "​ ​ Connectivity ​ Connectivity Status ​ Status Charger Connectivity Connector …" at bounding box center [784, 424] width 1548 height 573
click at [100, 207] on link "ca-hwy65-ccs111" at bounding box center [97, 202] width 49 height 10
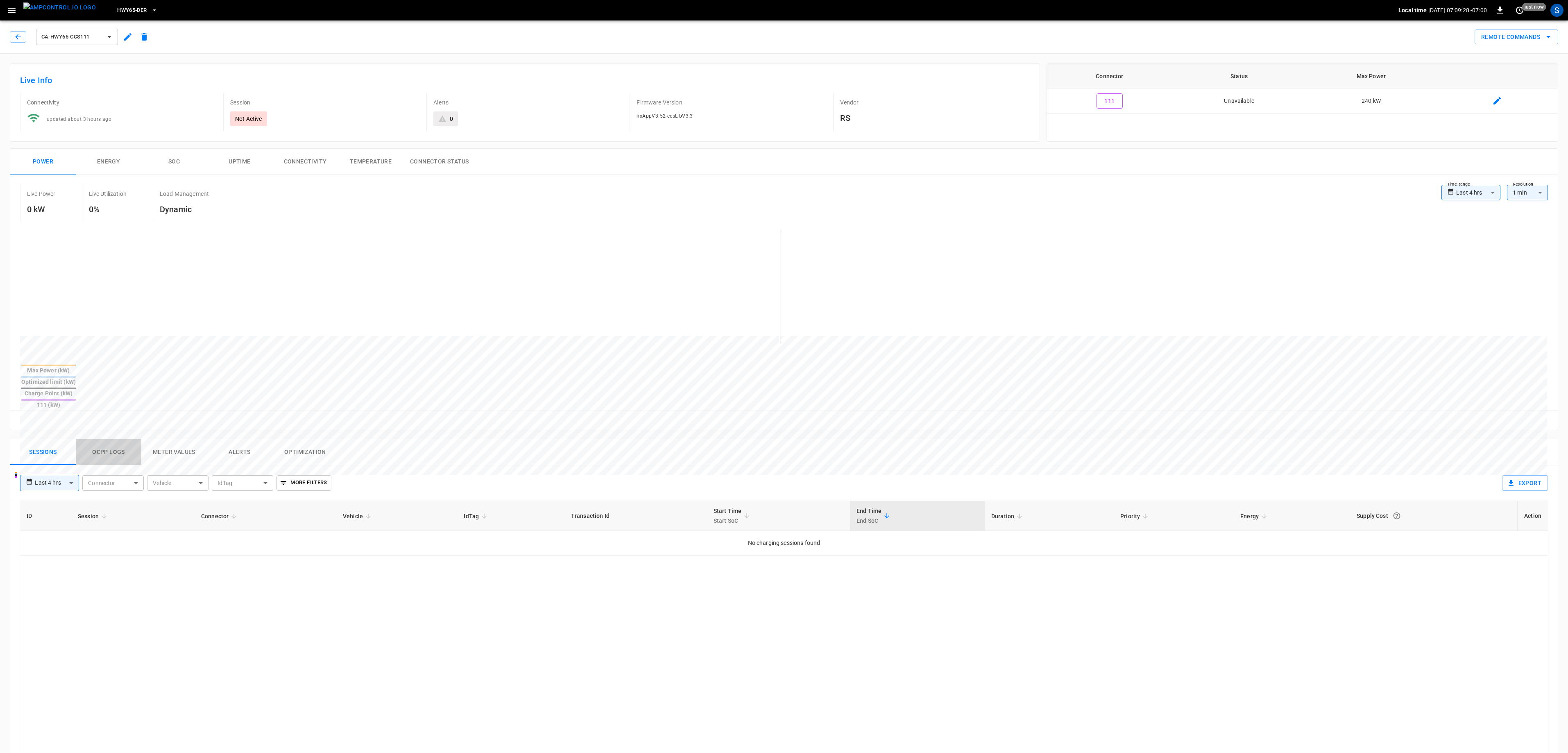
click at [118, 439] on button "Ocpp logs" at bounding box center [108, 452] width 65 height 26
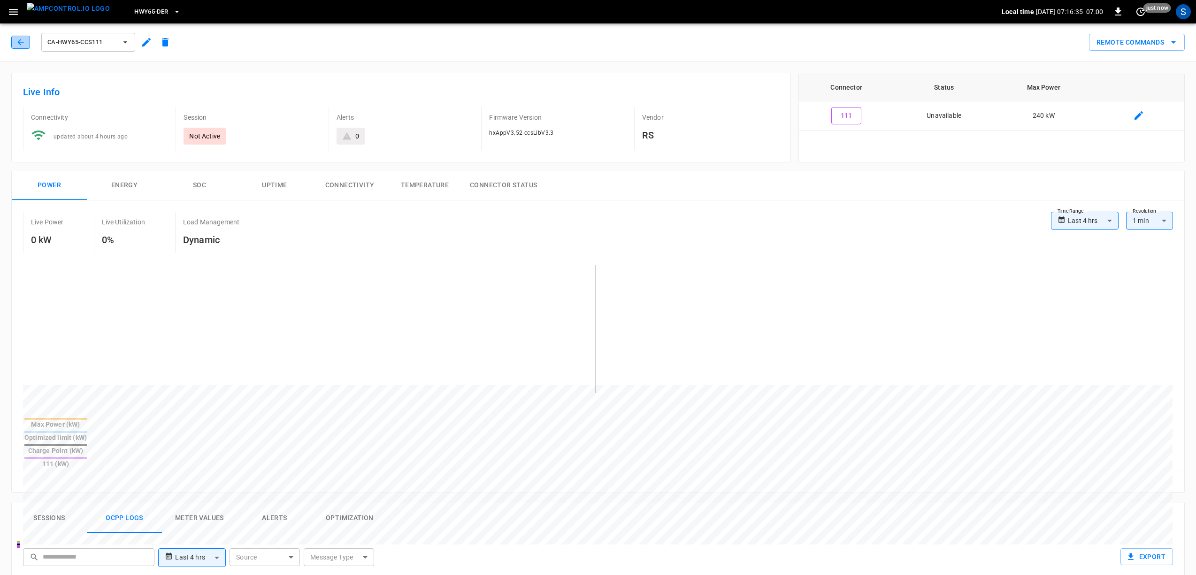
click at [25, 40] on button "button" at bounding box center [20, 42] width 19 height 13
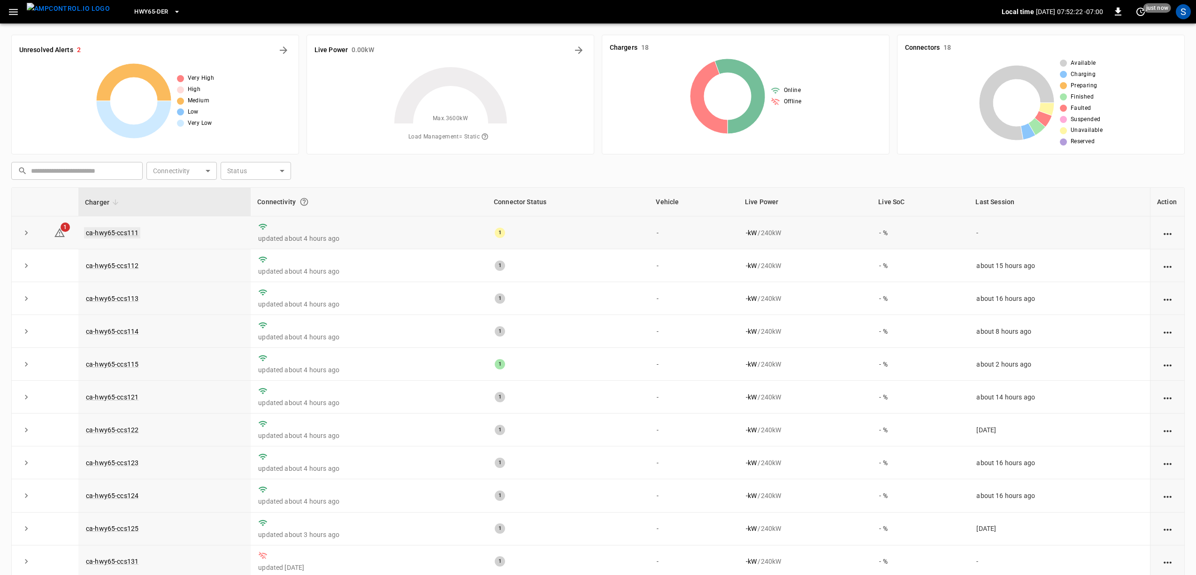
click at [130, 236] on link "ca-hwy65-ccs111" at bounding box center [112, 232] width 56 height 11
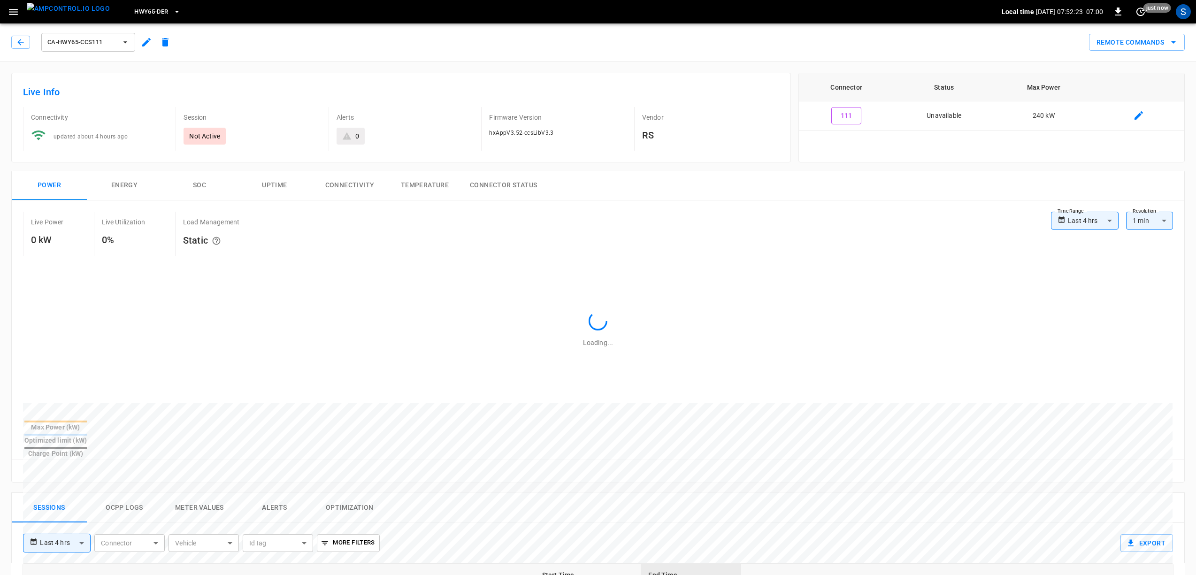
click at [142, 493] on button "Ocpp logs" at bounding box center [124, 508] width 75 height 30
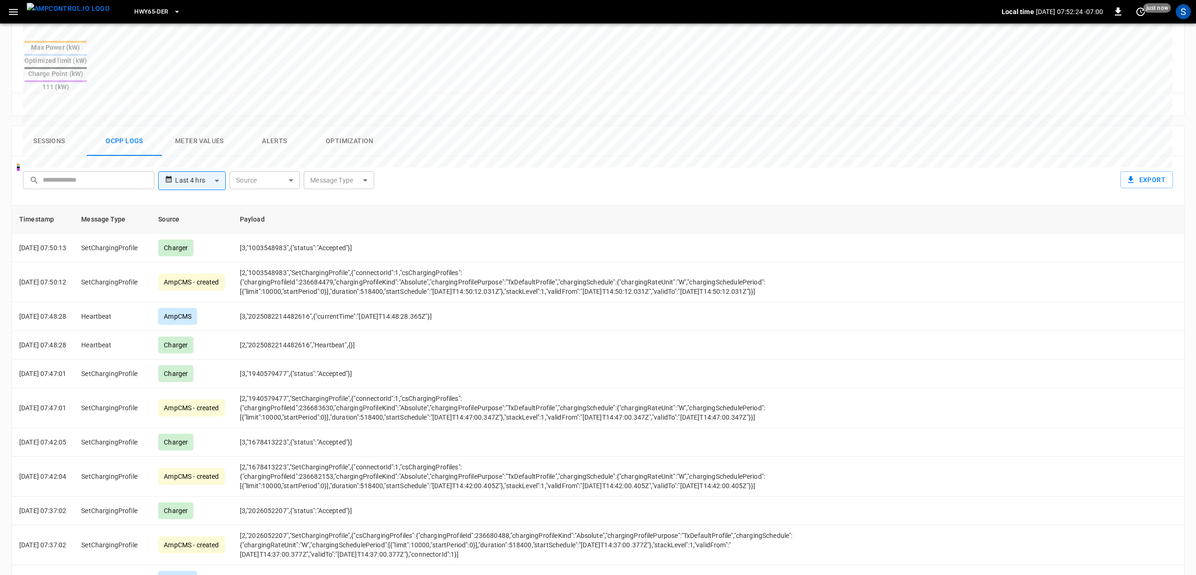
scroll to position [417, 0]
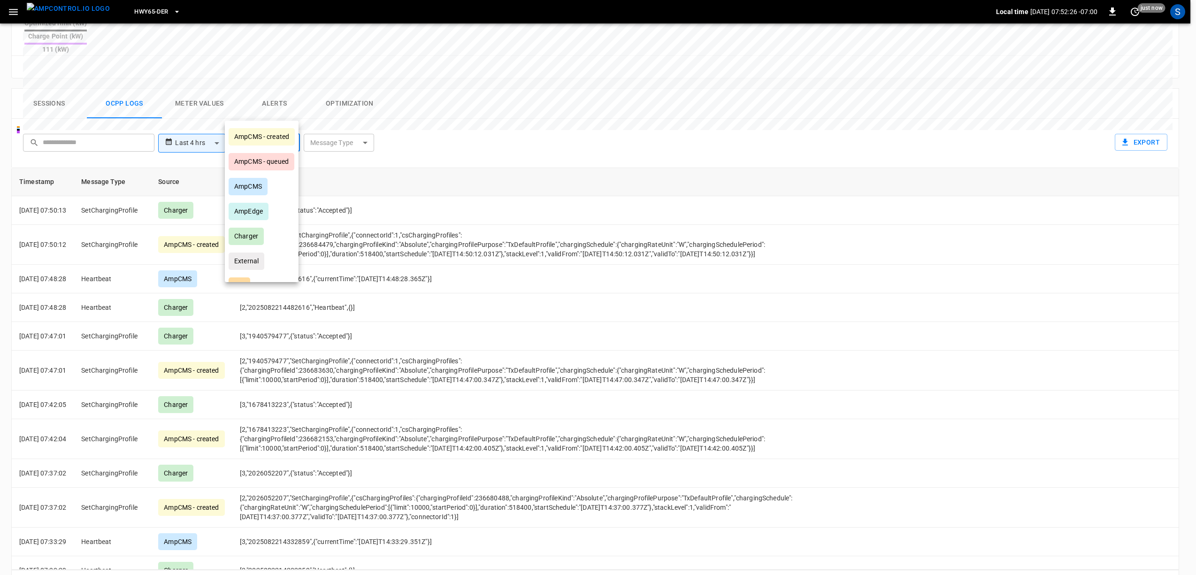
click at [263, 102] on body "**********" at bounding box center [598, 95] width 1196 height 1024
click at [258, 216] on div "AmpEdge" at bounding box center [249, 211] width 40 height 17
type input "*******"
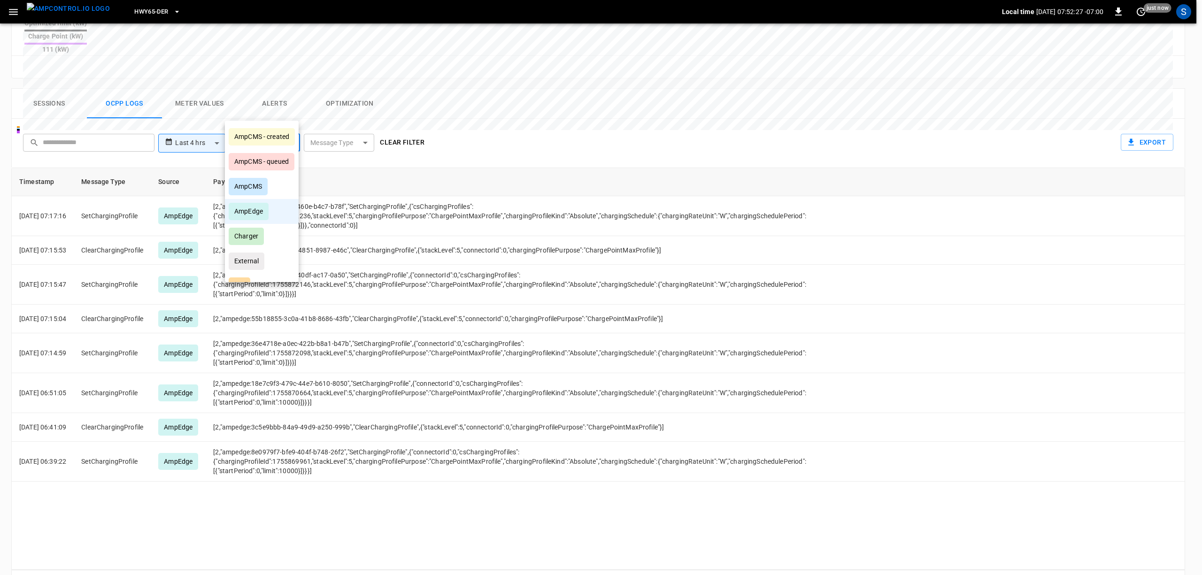
click at [556, 98] on div at bounding box center [601, 287] width 1202 height 575
